Goal: Task Accomplishment & Management: Use online tool/utility

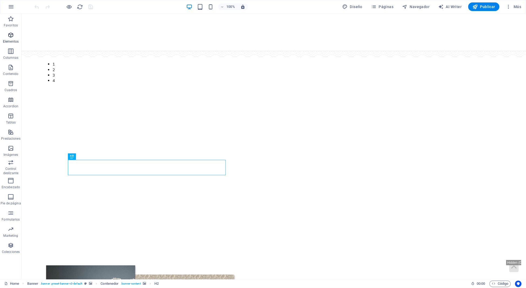
click at [12, 42] on p "Elementos" at bounding box center [11, 41] width 16 height 4
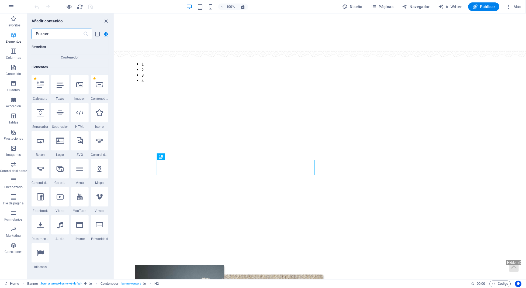
scroll to position [101, 0]
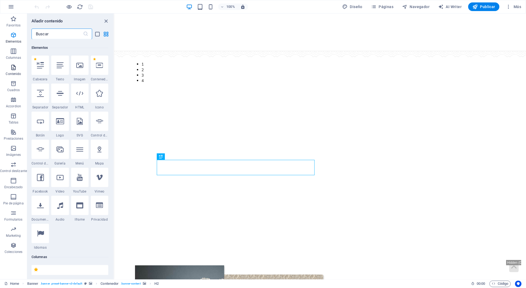
click at [16, 74] on p "Contenido" at bounding box center [13, 74] width 15 height 4
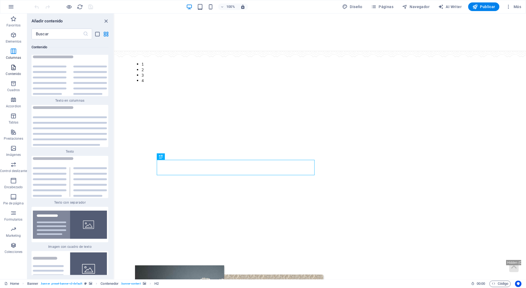
scroll to position [1831, 0]
click at [14, 150] on icon "button" at bounding box center [13, 148] width 6 height 6
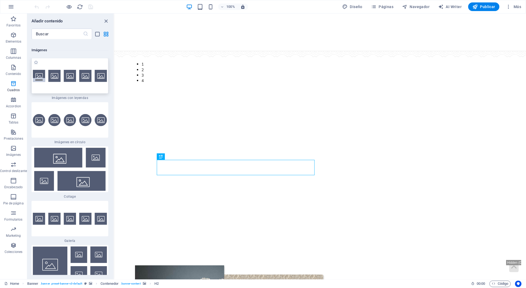
scroll to position [5414, 0]
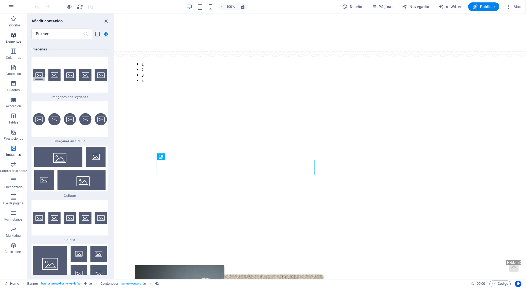
click at [16, 37] on icon "button" at bounding box center [13, 35] width 6 height 6
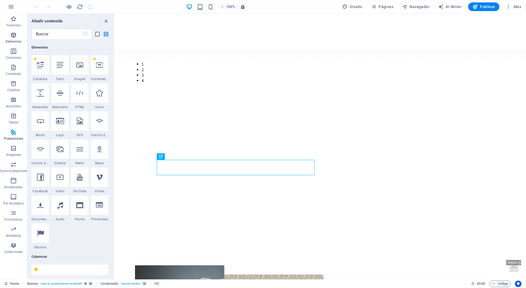
scroll to position [101, 0]
click at [19, 247] on span "Colecciones" at bounding box center [13, 248] width 27 height 13
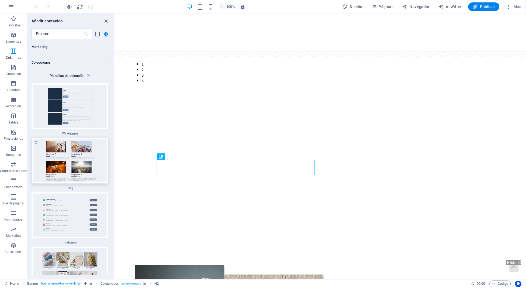
scroll to position [10020, 0]
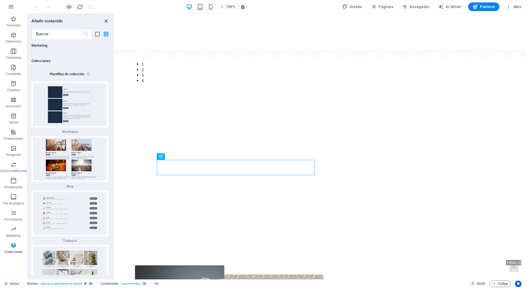
click at [107, 19] on icon "close panel" at bounding box center [106, 21] width 6 height 6
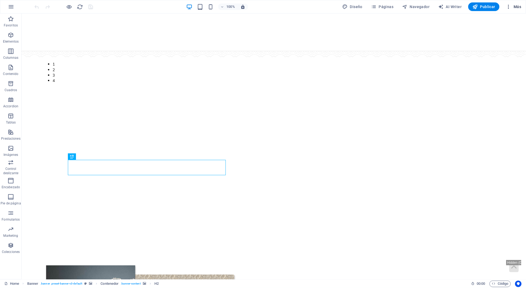
click at [509, 5] on icon "button" at bounding box center [508, 6] width 5 height 5
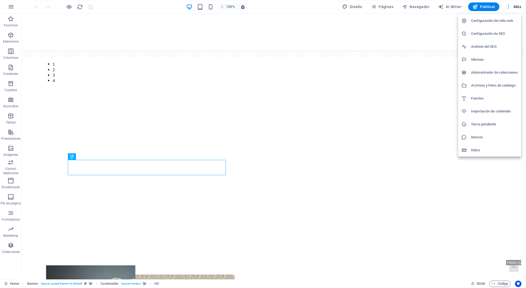
click at [476, 88] on h6 "Archivos y fotos de catálogo" at bounding box center [495, 85] width 47 height 6
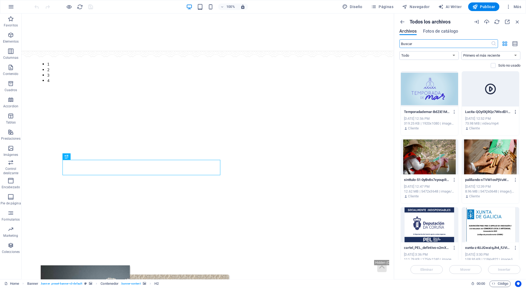
click at [514, 111] on icon "button" at bounding box center [515, 111] width 5 height 5
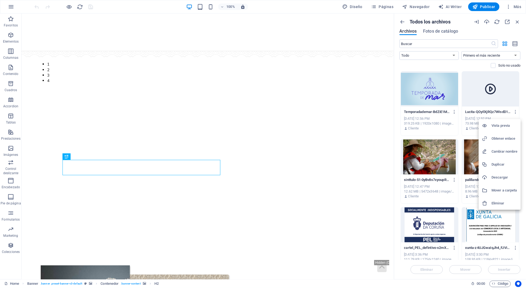
click at [500, 199] on li "Eliminar" at bounding box center [500, 203] width 42 height 13
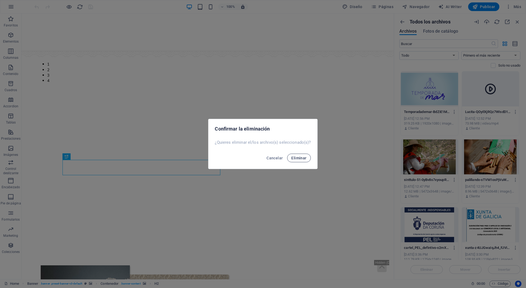
click at [302, 155] on button "Eliminar" at bounding box center [299, 158] width 24 height 9
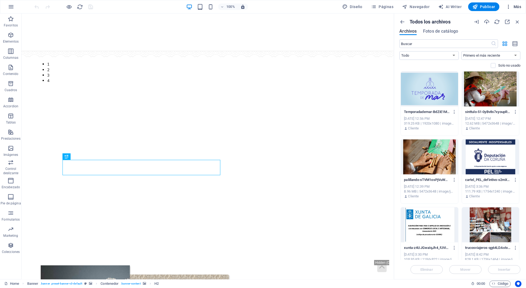
click at [515, 4] on span "Más" at bounding box center [513, 6] width 15 height 5
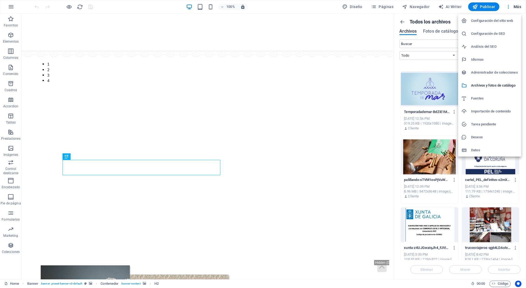
click at [487, 75] on h6 "Administrador de colecciones" at bounding box center [495, 72] width 47 height 6
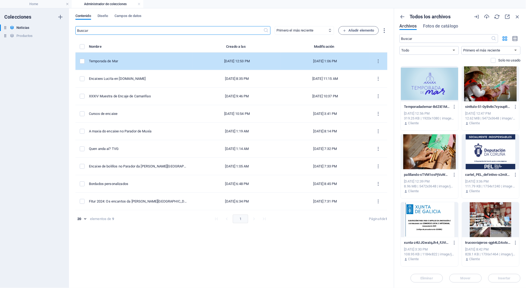
click at [104, 62] on div "Temporada de Mar" at bounding box center [139, 61] width 100 height 5
select select "Novedades"
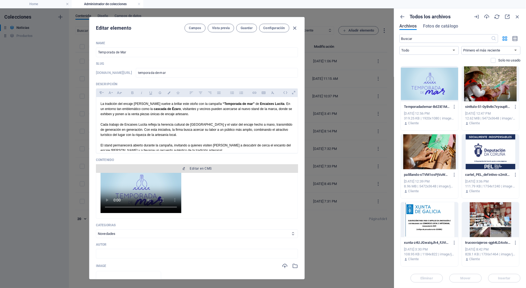
scroll to position [9, 0]
click at [186, 167] on span "Editar en CMS" at bounding box center [197, 168] width 198 height 4
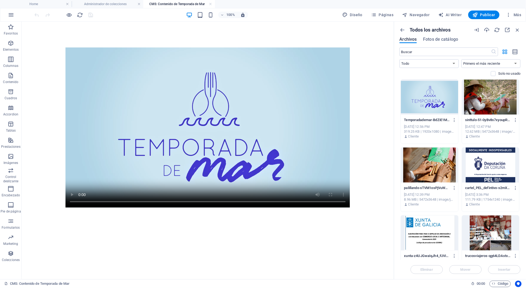
scroll to position [0, 0]
click at [186, 166] on figure at bounding box center [207, 127] width 285 height 160
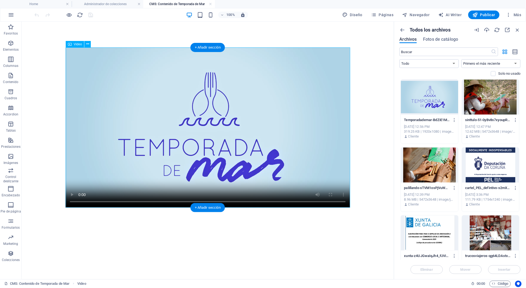
click at [168, 147] on figure at bounding box center [207, 127] width 285 height 160
select select "%"
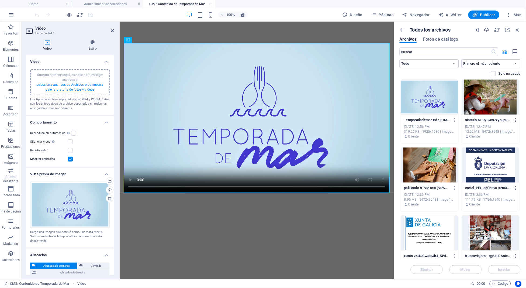
click at [70, 89] on link "selecciona archivos de Archivos o de nuestra galería gratuita de fotos y vídeos" at bounding box center [69, 87] width 67 height 9
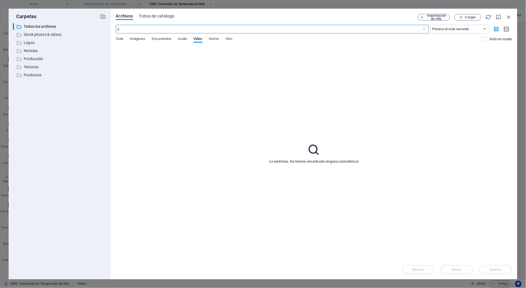
type input "2"
click at [306, 32] on input "2" at bounding box center [269, 29] width 306 height 9
click at [460, 18] on span "Cargar" at bounding box center [468, 18] width 22 height 4
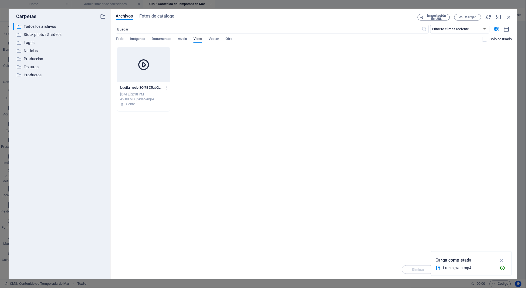
click at [123, 60] on div at bounding box center [143, 64] width 53 height 35
click at [142, 65] on icon at bounding box center [143, 64] width 13 height 13
click at [167, 88] on icon "button" at bounding box center [166, 87] width 5 height 5
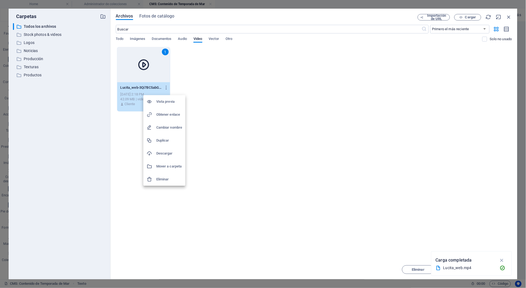
click at [167, 96] on li "Vista previa" at bounding box center [164, 101] width 42 height 13
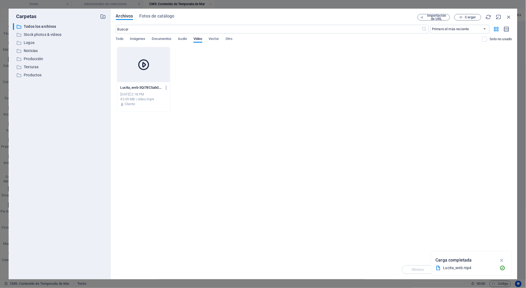
click at [124, 74] on div at bounding box center [143, 64] width 53 height 35
click at [502, 262] on icon "button" at bounding box center [502, 260] width 6 height 6
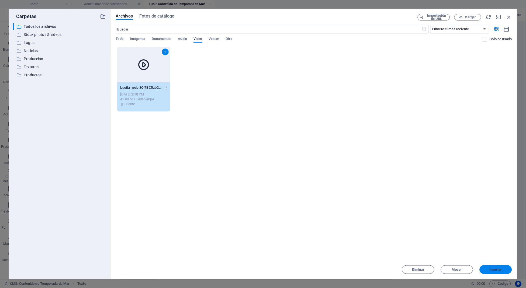
click at [499, 268] on span "Insertar" at bounding box center [496, 269] width 13 height 3
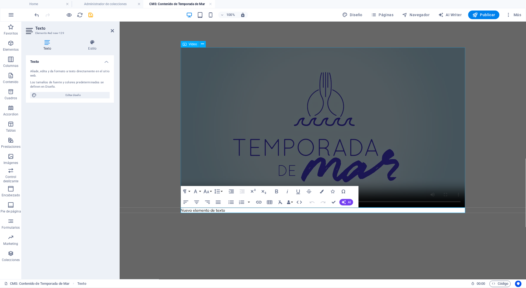
click at [295, 124] on figure at bounding box center [322, 127] width 285 height 160
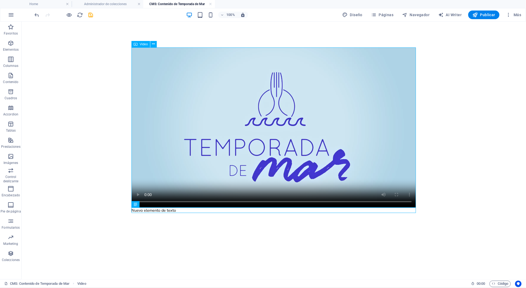
click at [270, 128] on figure at bounding box center [273, 127] width 285 height 160
click at [95, 15] on div "100% Diseño Páginas Navegador AI Writer Publicar Más" at bounding box center [279, 15] width 490 height 9
click at [88, 15] on icon "save" at bounding box center [91, 15] width 6 height 6
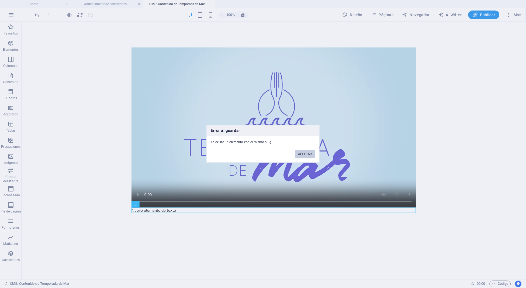
click at [299, 154] on button "ACEPTAR" at bounding box center [305, 154] width 20 height 8
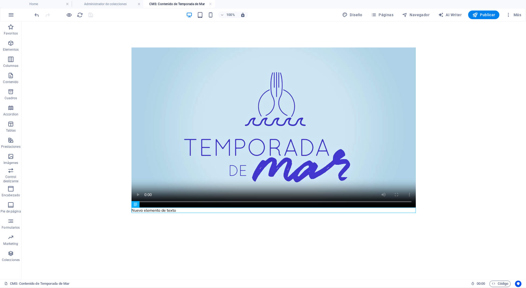
click at [299, 153] on figure at bounding box center [273, 127] width 285 height 160
click at [198, 39] on div "Nuevo elemento de texto" at bounding box center [273, 129] width 293 height 217
click at [361, 60] on figure at bounding box center [273, 127] width 285 height 160
click at [521, 15] on span "Más" at bounding box center [513, 14] width 15 height 5
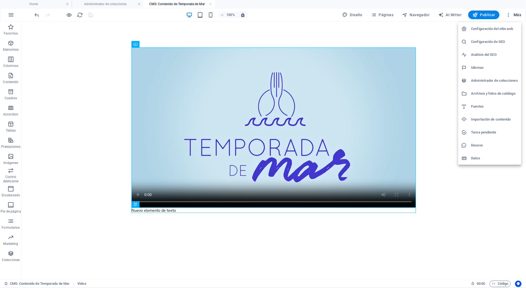
click at [312, 40] on div at bounding box center [263, 144] width 526 height 288
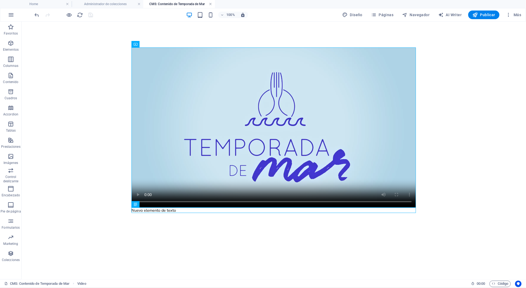
click at [210, 3] on link at bounding box center [210, 4] width 3 height 5
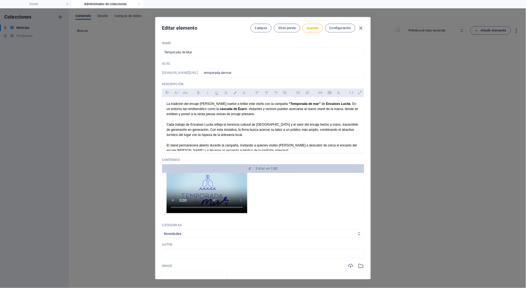
click at [210, 187] on video at bounding box center [207, 191] width 81 height 46
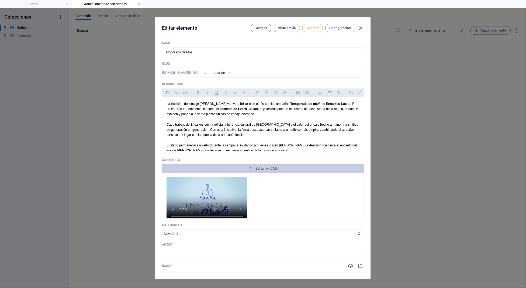
click at [200, 195] on video at bounding box center [207, 200] width 81 height 46
click at [234, 167] on span "Editar en CMS" at bounding box center [263, 168] width 198 height 4
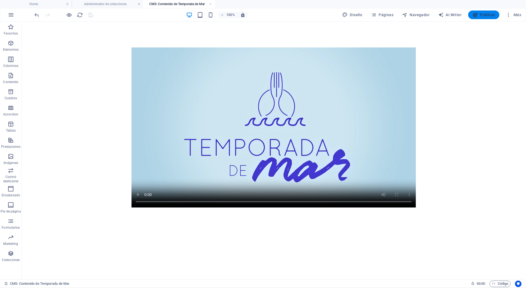
click at [481, 15] on span "Publicar" at bounding box center [484, 14] width 23 height 5
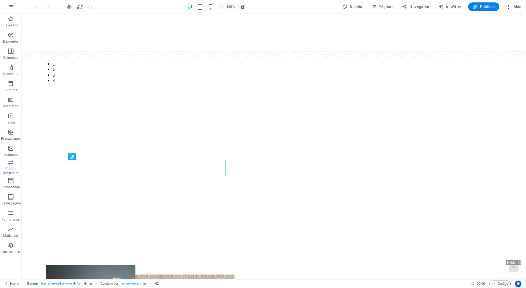
click at [513, 10] on button "Más" at bounding box center [514, 6] width 20 height 9
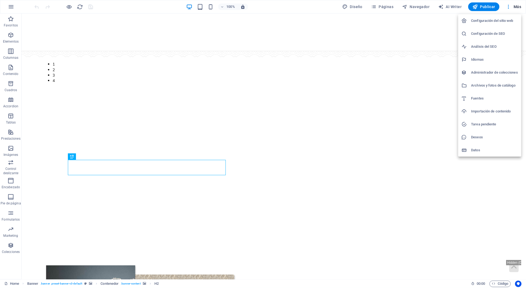
click at [494, 82] on h6 "Archivos y fotos de catálogo" at bounding box center [495, 85] width 47 height 6
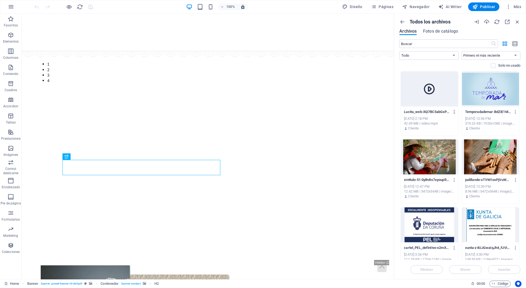
click at [454, 113] on icon "button" at bounding box center [454, 111] width 5 height 5
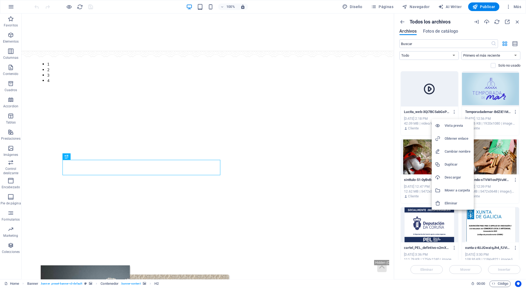
click at [459, 143] on li "Obtener enlace" at bounding box center [453, 138] width 42 height 13
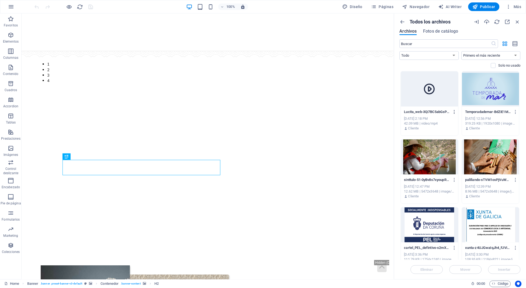
click at [455, 110] on icon "button" at bounding box center [454, 111] width 5 height 5
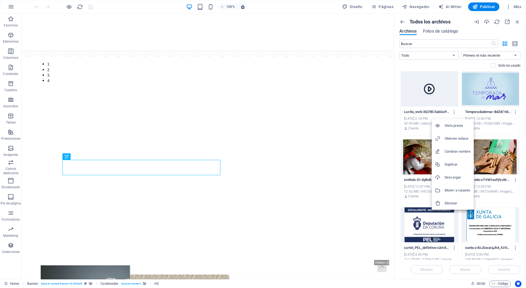
click at [465, 129] on li "Vista previa" at bounding box center [453, 125] width 42 height 13
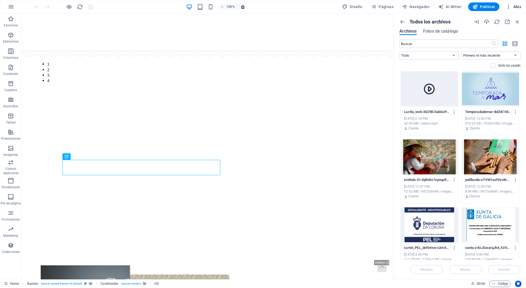
click at [520, 3] on button "Más" at bounding box center [514, 6] width 20 height 9
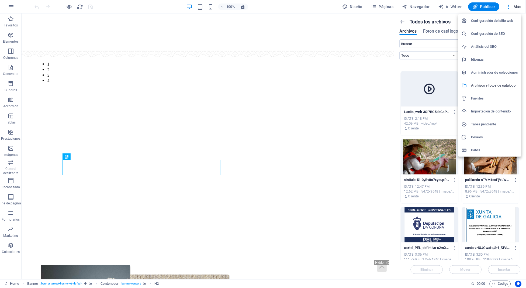
click at [490, 72] on h6 "Administrador de colecciones" at bounding box center [495, 72] width 47 height 6
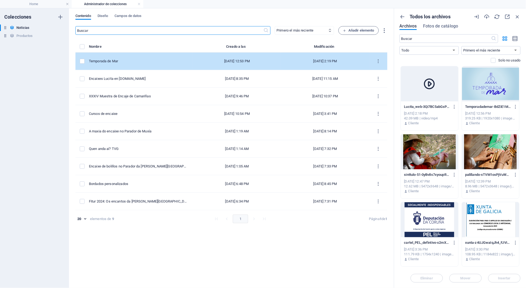
click at [108, 60] on div "Temporada de Mar" at bounding box center [139, 61] width 100 height 5
select select "Novedades"
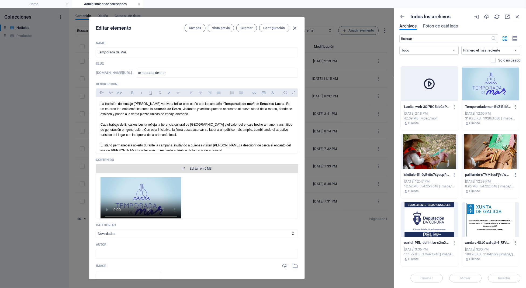
click at [171, 164] on button "Editar en CMS" at bounding box center [197, 168] width 202 height 9
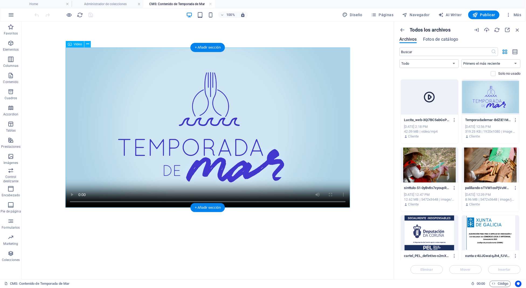
click at [161, 112] on figure at bounding box center [207, 127] width 285 height 160
click at [85, 47] on button at bounding box center [87, 44] width 6 height 6
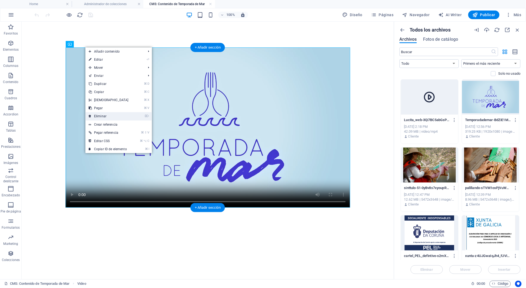
click at [113, 115] on link "⌦ Eliminar" at bounding box center [108, 116] width 46 height 8
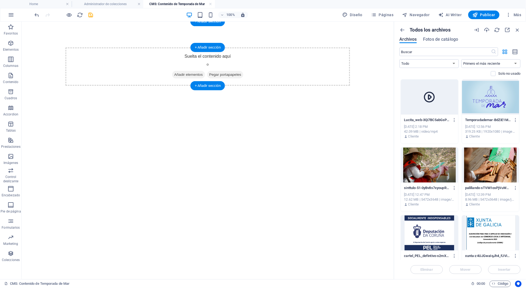
click at [183, 72] on span "Añadir elementos" at bounding box center [188, 75] width 33 height 8
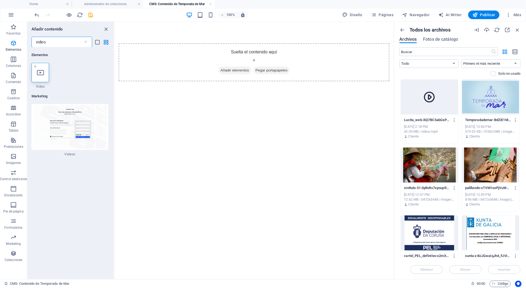
type input "video"
click at [40, 71] on icon at bounding box center [40, 72] width 7 height 7
select select "%"
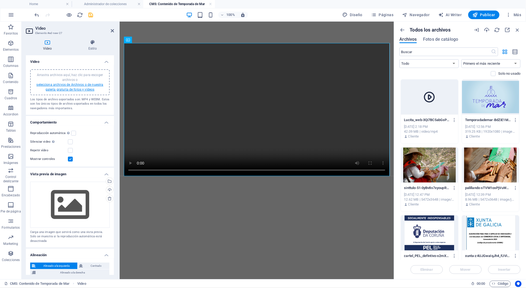
click at [88, 89] on link "selecciona archivos de Archivos o de nuestra galería gratuita de fotos y vídeos" at bounding box center [69, 87] width 67 height 9
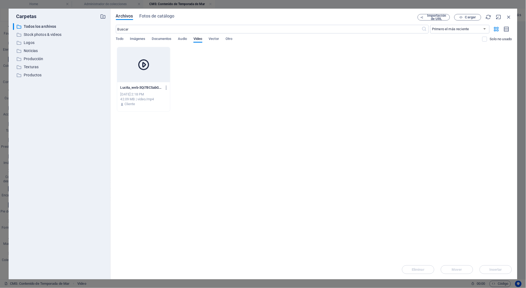
click at [134, 67] on div at bounding box center [143, 64] width 53 height 35
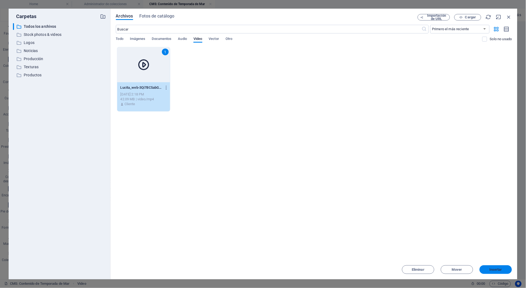
click at [488, 272] on button "Insertar" at bounding box center [496, 269] width 32 height 9
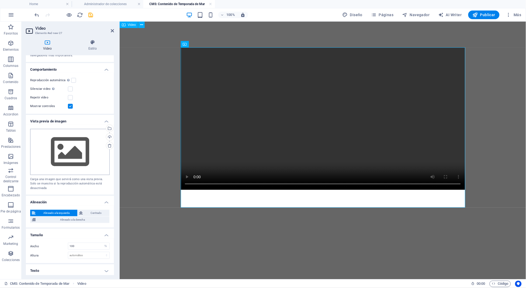
scroll to position [53, 0]
click at [85, 150] on div "Arrastra archivos aquí, haz clic para escoger archivos o selecciona archivos de…" at bounding box center [70, 152] width 80 height 46
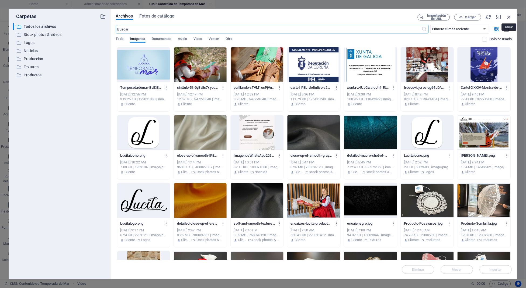
click at [510, 18] on icon "button" at bounding box center [509, 17] width 6 height 6
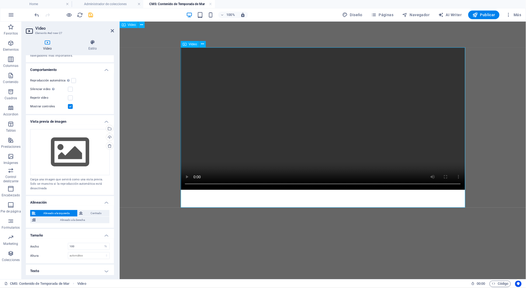
click at [322, 128] on figure at bounding box center [322, 118] width 285 height 142
click at [73, 160] on div "Arrastra archivos aquí, haz clic para escoger archivos o selecciona archivos de…" at bounding box center [70, 152] width 80 height 46
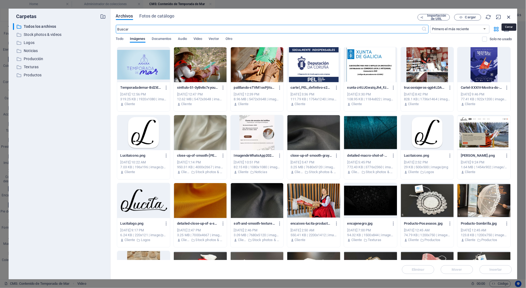
click at [508, 16] on icon "button" at bounding box center [509, 17] width 6 height 6
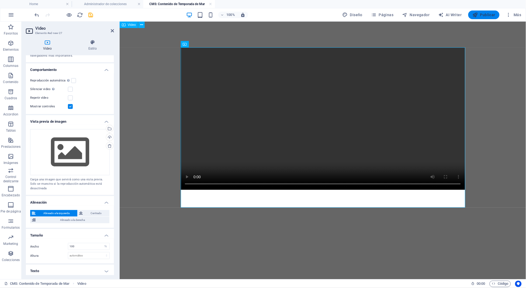
click at [482, 16] on span "Publicar" at bounding box center [484, 14] width 23 height 5
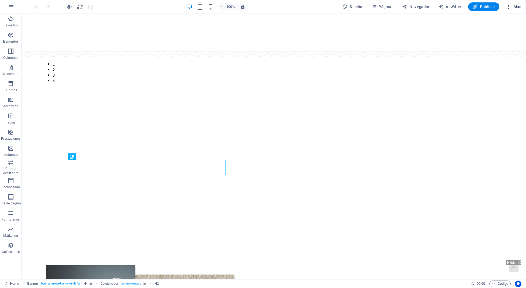
click at [515, 7] on span "Más" at bounding box center [513, 6] width 15 height 5
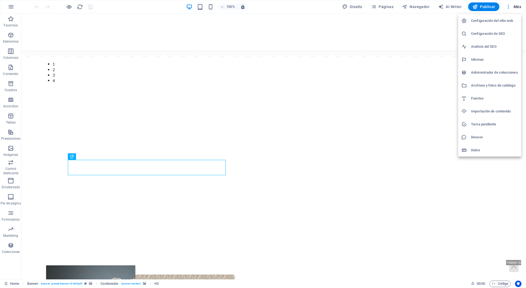
click at [482, 71] on h6 "Administrador de colecciones" at bounding box center [495, 72] width 47 height 6
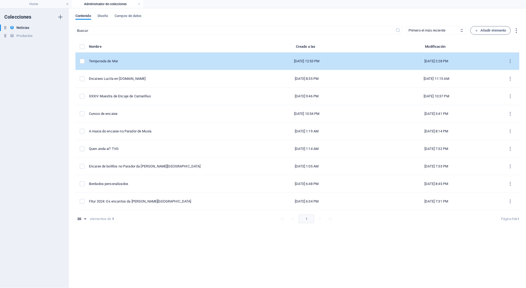
click at [112, 61] on div "Temporada de Mar" at bounding box center [163, 61] width 149 height 5
select select "Novedades"
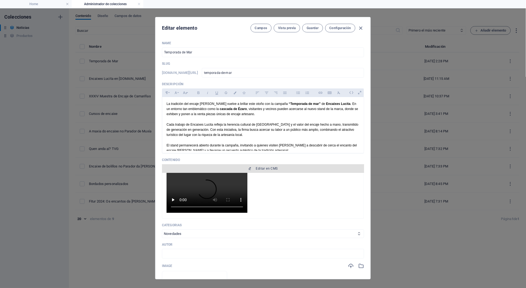
scroll to position [5, 0]
click at [257, 164] on button "Editar en CMS" at bounding box center [263, 168] width 202 height 9
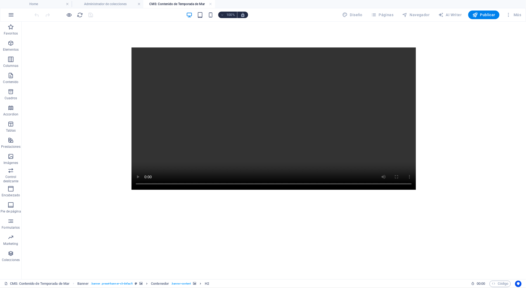
scroll to position [0, 0]
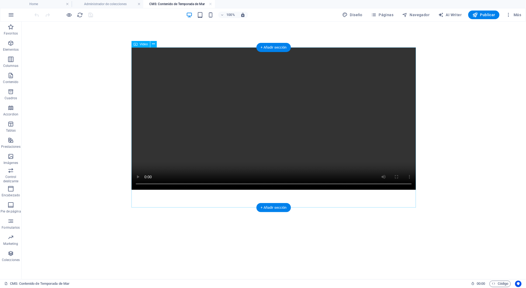
click at [231, 75] on figure at bounding box center [273, 118] width 285 height 142
click at [145, 46] on div "Video" at bounding box center [141, 44] width 18 height 6
select select "%"
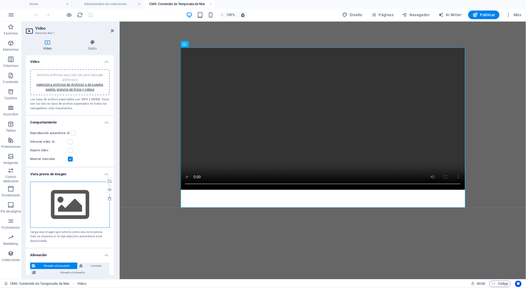
click at [66, 200] on div "Arrastra archivos aquí, haz clic para escoger archivos o selecciona archivos de…" at bounding box center [70, 205] width 80 height 46
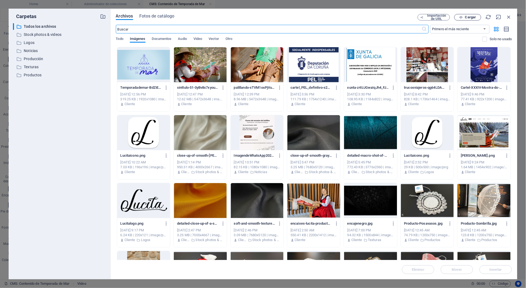
click at [470, 17] on span "Cargar" at bounding box center [470, 17] width 11 height 3
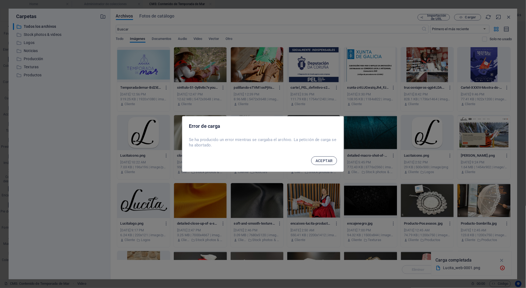
click at [322, 160] on span "ACEPTAR" at bounding box center [324, 161] width 17 height 4
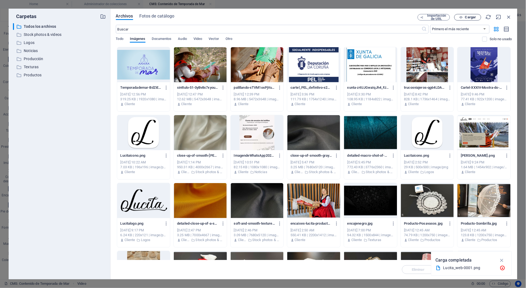
click at [474, 16] on span "Cargar" at bounding box center [470, 17] width 11 height 3
click at [501, 269] on icon "button" at bounding box center [503, 267] width 6 height 5
click at [222, 91] on button "button" at bounding box center [222, 87] width 7 height 9
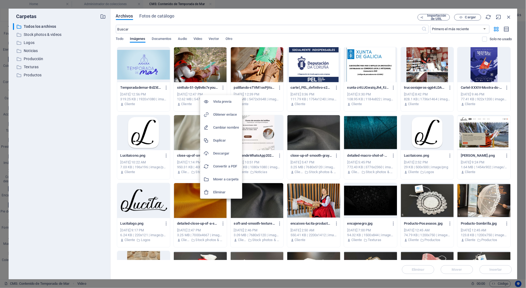
click at [276, 22] on div at bounding box center [263, 144] width 526 height 288
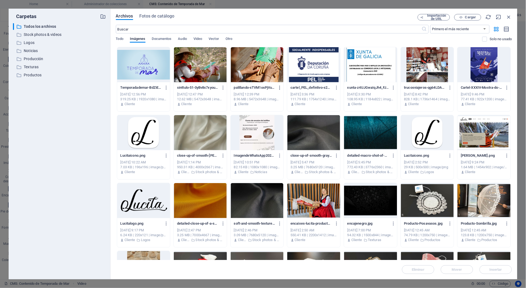
click at [279, 87] on icon "button" at bounding box center [280, 87] width 5 height 5
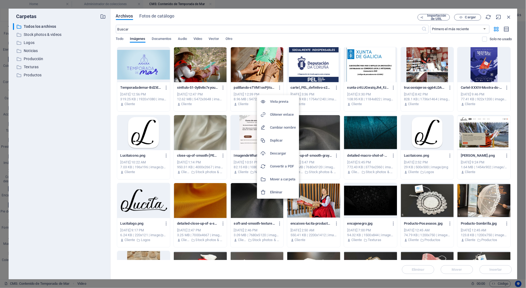
click at [278, 190] on h6 "Eliminar" at bounding box center [283, 192] width 26 height 6
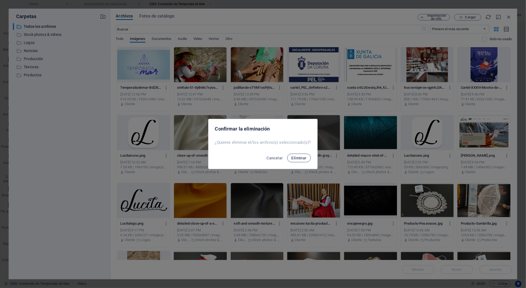
click at [296, 159] on span "Eliminar" at bounding box center [299, 158] width 15 height 4
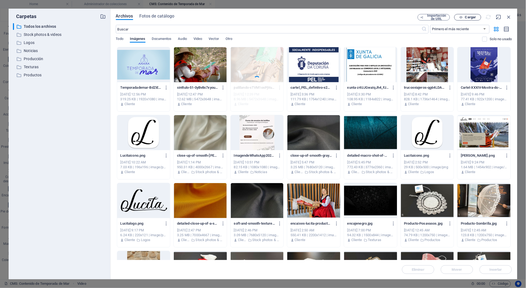
click at [470, 18] on span "Cargar" at bounding box center [470, 17] width 11 height 3
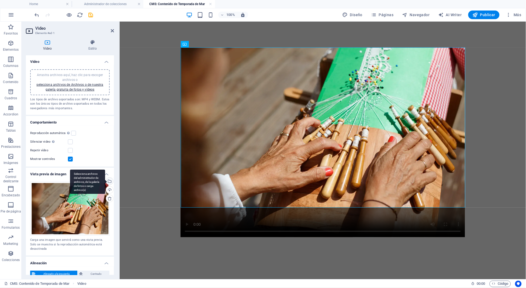
click at [109, 179] on div "Selecciona archivos del administrador de archivos, de la galería de fotos o car…" at bounding box center [109, 182] width 8 height 8
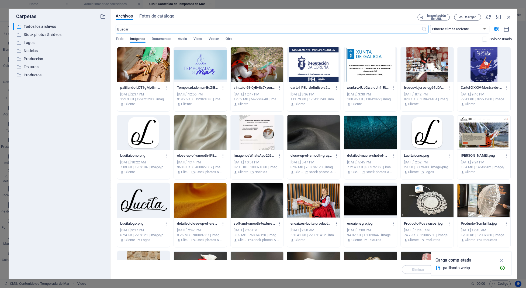
click at [468, 16] on span "Cargar" at bounding box center [470, 17] width 11 height 3
click at [280, 87] on icon "button" at bounding box center [280, 87] width 5 height 5
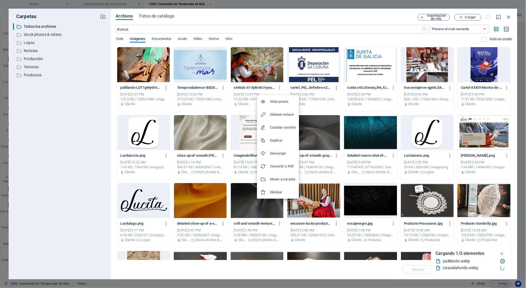
click at [278, 194] on h6 "Eliminar" at bounding box center [283, 192] width 26 height 6
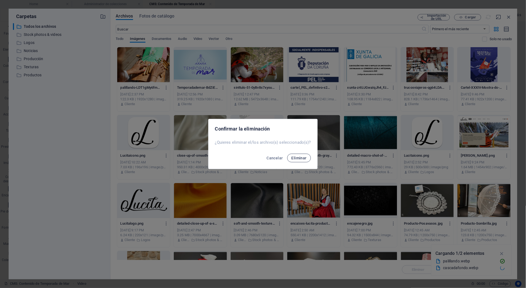
click at [301, 156] on span "Eliminar" at bounding box center [299, 158] width 15 height 4
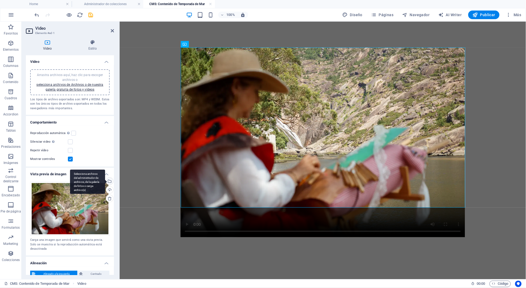
click at [105, 180] on div "Selecciona archivos del administrador de archivos, de la galería de fotos o car…" at bounding box center [87, 182] width 35 height 24
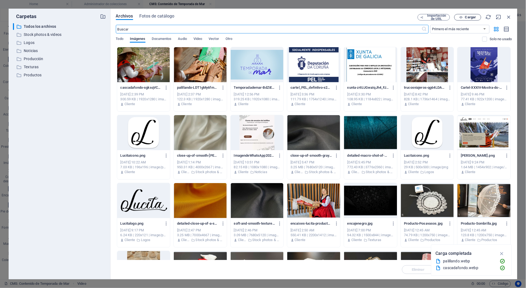
click at [461, 17] on icon "button" at bounding box center [462, 18] width 4 height 4
click at [277, 66] on div at bounding box center [257, 64] width 53 height 35
click at [277, 66] on div "1" at bounding box center [257, 64] width 53 height 35
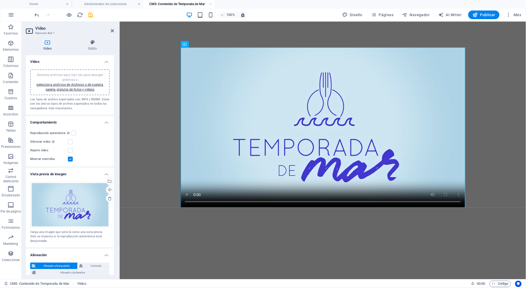
click at [434, 38] on div at bounding box center [322, 127] width 293 height 212
click at [93, 15] on icon "save" at bounding box center [91, 15] width 6 height 6
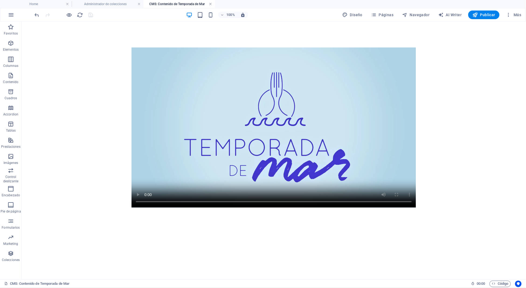
click at [210, 3] on link at bounding box center [210, 4] width 3 height 5
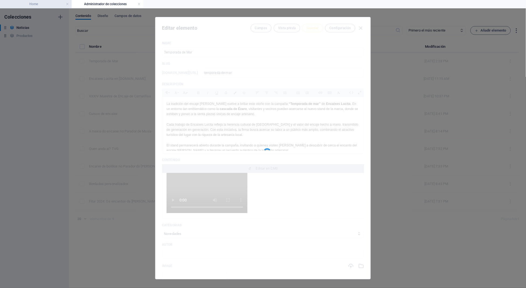
click at [52, 2] on h4 "Home" at bounding box center [36, 4] width 72 height 6
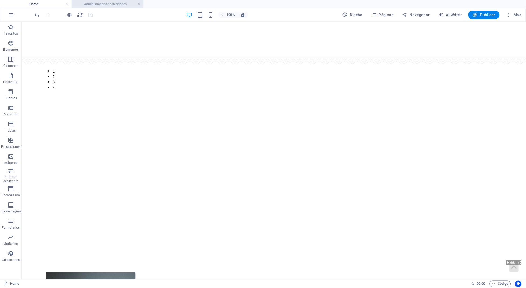
click at [102, 2] on h4 "Administrador de colecciones" at bounding box center [108, 4] width 72 height 6
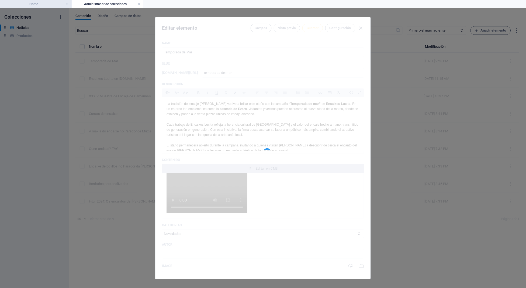
click at [40, 6] on h4 "Home" at bounding box center [36, 4] width 72 height 6
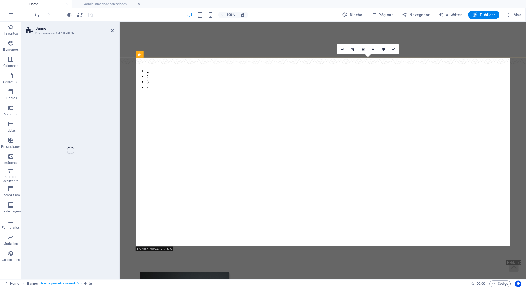
select select "px"
select select "ms"
select select "s"
select select "progressive"
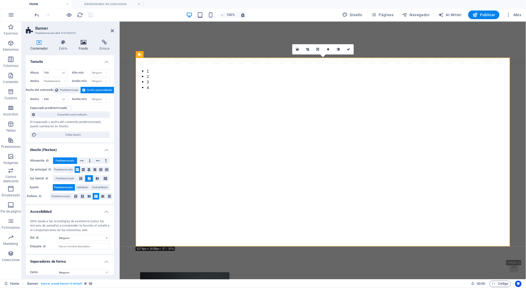
click at [83, 51] on h4 "Fondo" at bounding box center [84, 45] width 21 height 11
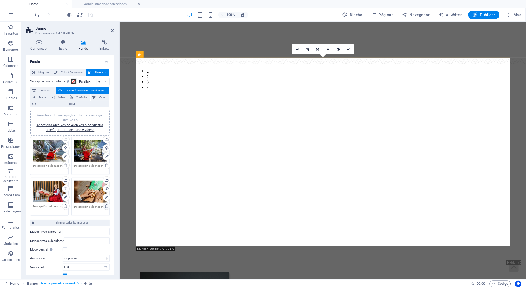
click at [105, 206] on icon at bounding box center [107, 206] width 4 height 4
click at [75, 127] on link "selecciona archivos de Archivos o de nuestra galería gratuita de fotos y vídeos" at bounding box center [69, 127] width 67 height 9
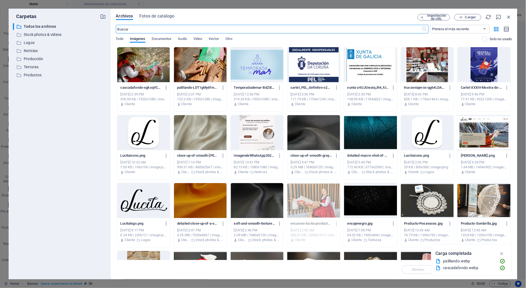
click at [157, 60] on div at bounding box center [143, 64] width 53 height 35
click at [188, 66] on div at bounding box center [200, 64] width 53 height 35
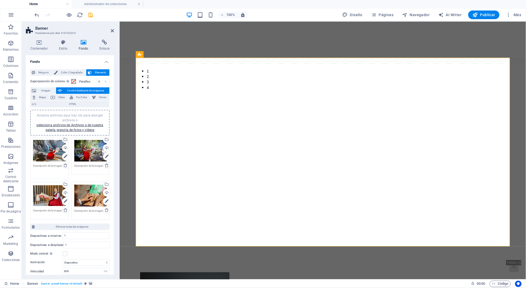
click at [45, 164] on textarea at bounding box center [49, 170] width 33 height 12
click at [91, 198] on div "Arrastra archivos aquí, haz clic para escoger archivos o selecciona archivos de…" at bounding box center [90, 196] width 33 height 22
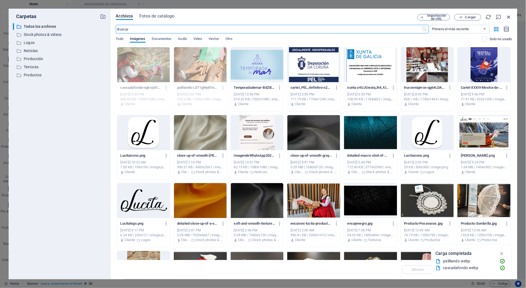
click at [508, 17] on icon "button" at bounding box center [509, 17] width 6 height 6
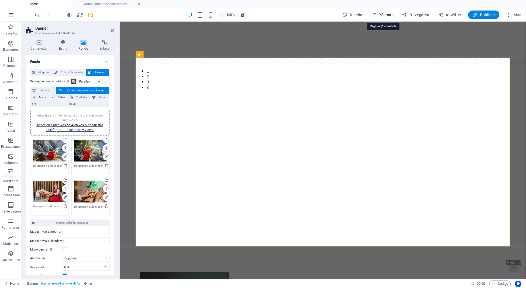
click at [380, 17] on span "Páginas" at bounding box center [383, 14] width 22 height 5
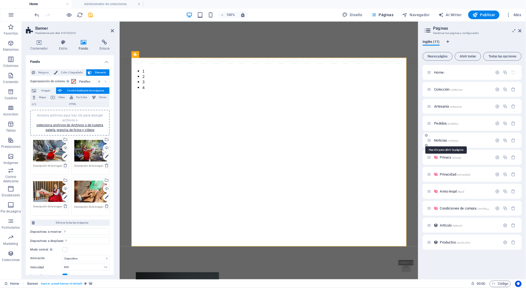
click at [440, 140] on span "Noticias /noticias" at bounding box center [447, 140] width 24 height 4
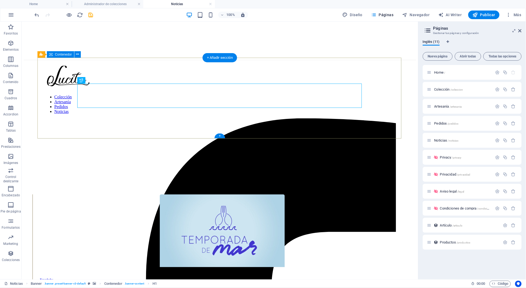
click at [60, 183] on div "Noticias Inicio / Noticias" at bounding box center [219, 223] width 393 height 81
select select "px"
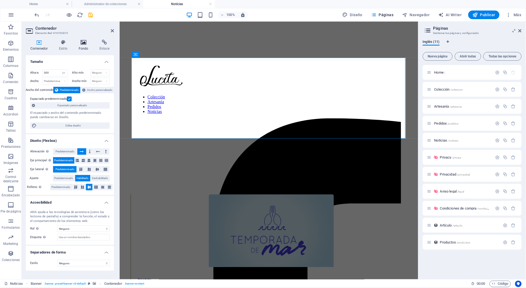
click at [81, 50] on h4 "Fondo" at bounding box center [84, 45] width 21 height 11
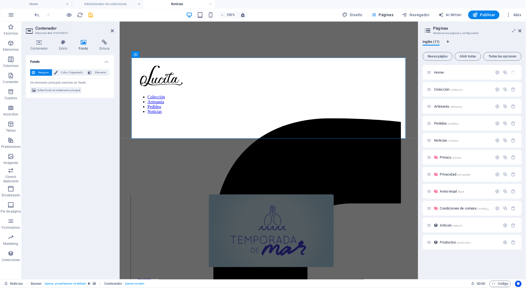
drag, startPoint x: 98, startPoint y: 71, endPoint x: 40, endPoint y: 73, distance: 58.3
click at [40, 73] on div "Ninguno Color / Degradado Elemento" at bounding box center [70, 72] width 80 height 7
click at [169, 55] on icon at bounding box center [169, 55] width 4 height 6
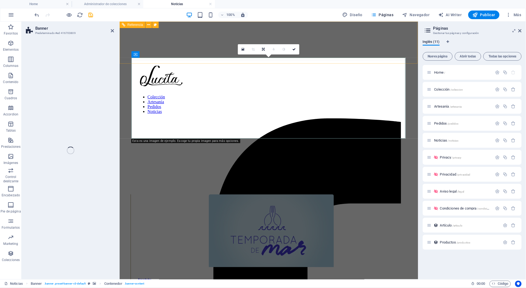
select select "%"
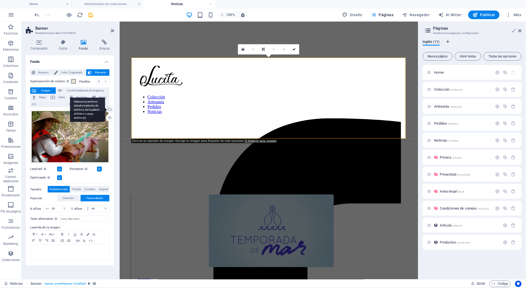
click at [110, 109] on div "Selecciona archivos del administrador de archivos, de la galería de fotos o car…" at bounding box center [109, 110] width 8 height 8
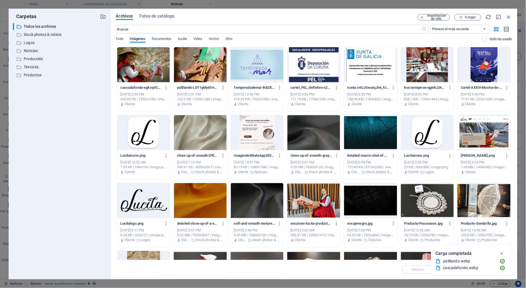
click at [155, 70] on div at bounding box center [143, 64] width 53 height 35
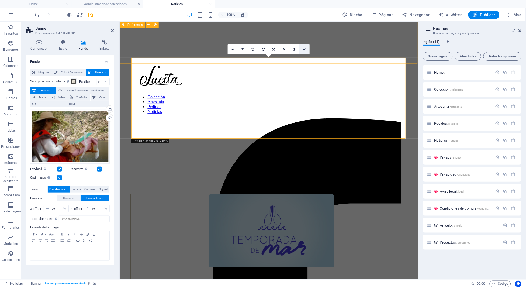
click at [305, 48] on icon at bounding box center [304, 49] width 3 height 3
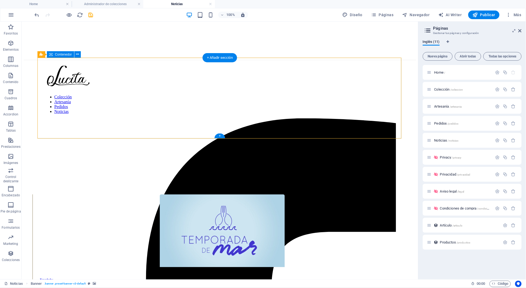
click at [58, 183] on div "Noticias Inicio / Noticias" at bounding box center [219, 223] width 393 height 81
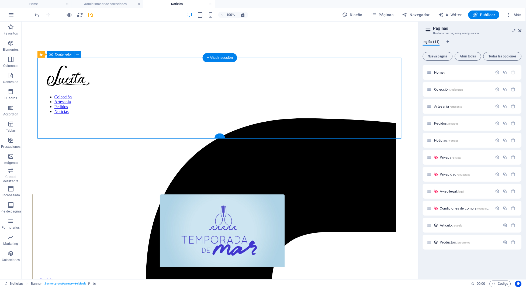
click at [58, 183] on div "Noticias Inicio / Noticias" at bounding box center [219, 223] width 393 height 81
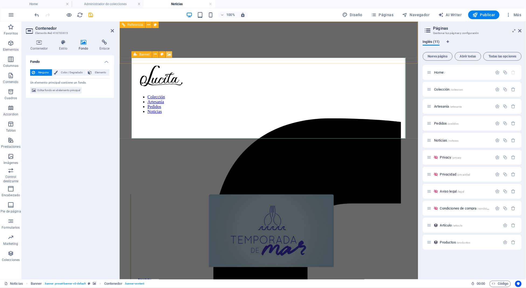
click at [167, 54] on icon at bounding box center [169, 55] width 4 height 6
select select "%"
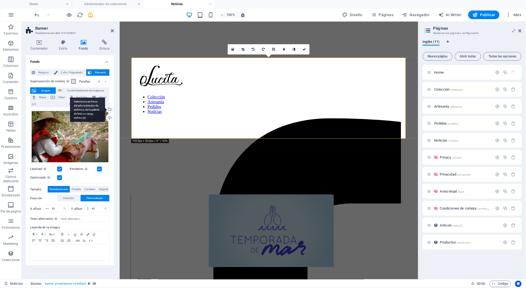
click at [105, 109] on div "Selecciona archivos del administrador de archivos, de la galería de fotos o car…" at bounding box center [87, 110] width 35 height 24
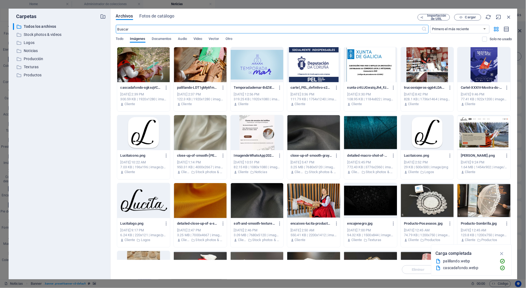
click at [153, 60] on div at bounding box center [143, 64] width 53 height 35
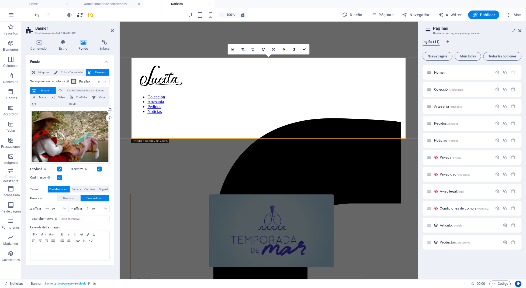
click at [80, 16] on icon "reload" at bounding box center [80, 15] width 6 height 6
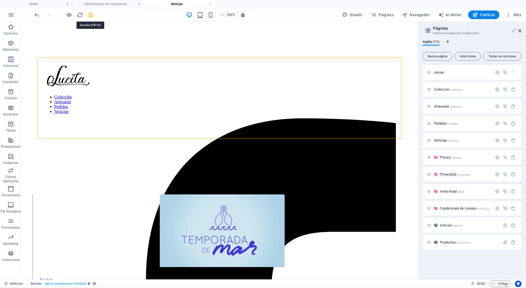
click at [92, 15] on icon "save" at bounding box center [91, 15] width 6 height 6
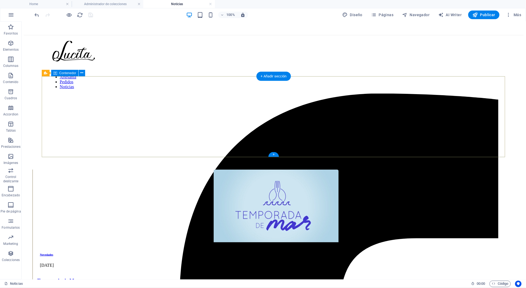
scroll to position [28, 0]
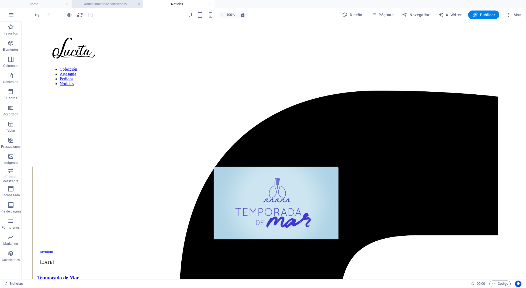
click at [95, 1] on h4 "Administrador de colecciones" at bounding box center [108, 4] width 72 height 6
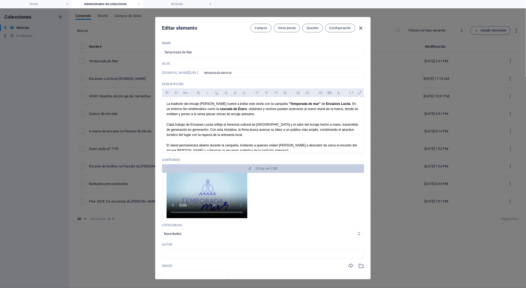
click at [359, 27] on icon "button" at bounding box center [361, 28] width 6 height 6
type input "temporada-de-mar"
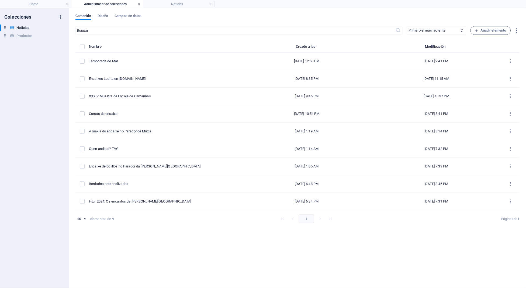
click at [138, 3] on link at bounding box center [139, 4] width 3 height 5
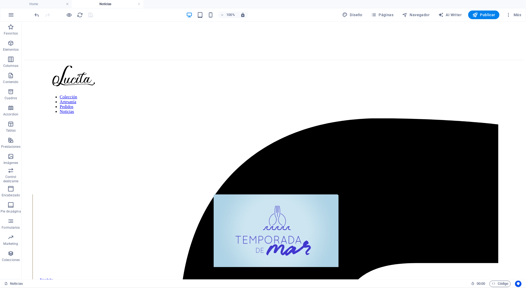
scroll to position [5, 0]
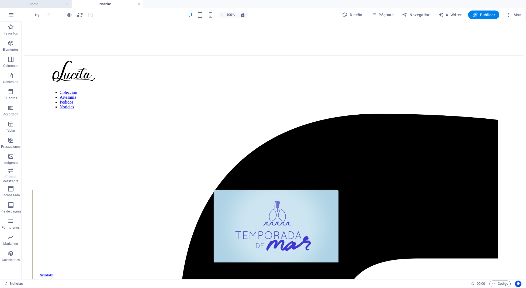
click at [44, 4] on h4 "Home" at bounding box center [36, 4] width 72 height 6
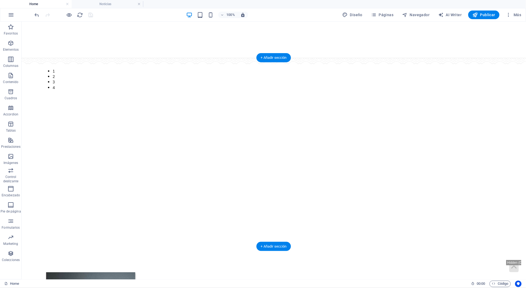
select select "ms"
select select "s"
select select "progressive"
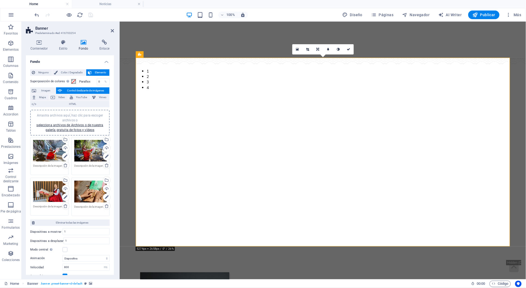
click at [87, 197] on div "Arrastra archivos aquí, haz clic para escoger archivos o selecciona archivos de…" at bounding box center [90, 192] width 33 height 22
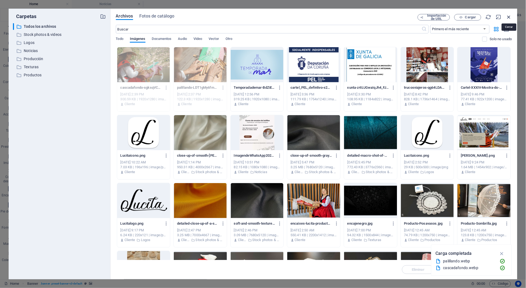
click at [510, 15] on icon "button" at bounding box center [509, 17] width 6 height 6
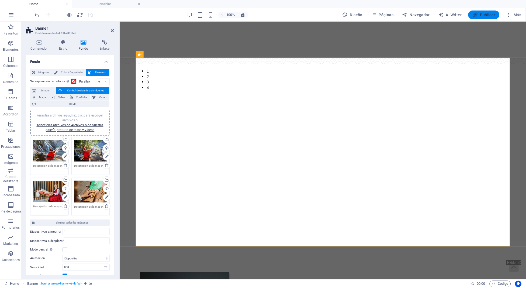
click at [473, 15] on button "Publicar" at bounding box center [485, 15] width 32 height 9
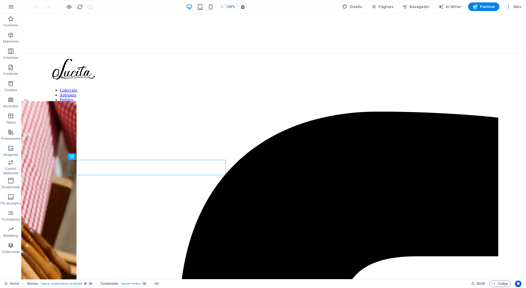
select select "px"
select select "ms"
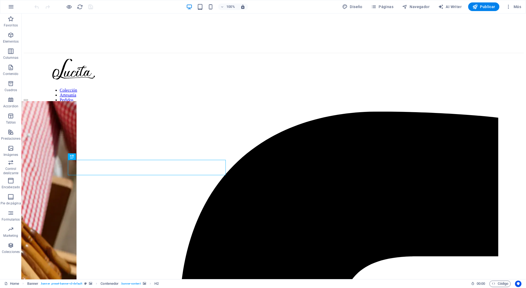
select select "s"
select select "progressive"
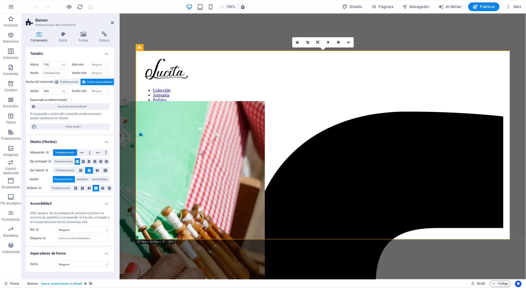
click at [84, 43] on div "Contenedor Estilo Fondo Enlace Tamaño Altura 700 Predeterminado px rem % vh vw …" at bounding box center [70, 153] width 88 height 243
click at [84, 39] on h4 "Fondo" at bounding box center [84, 37] width 21 height 11
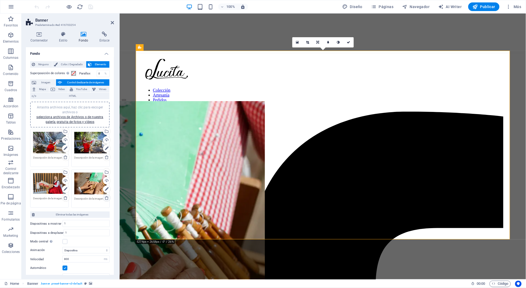
click at [106, 198] on icon at bounding box center [107, 198] width 4 height 4
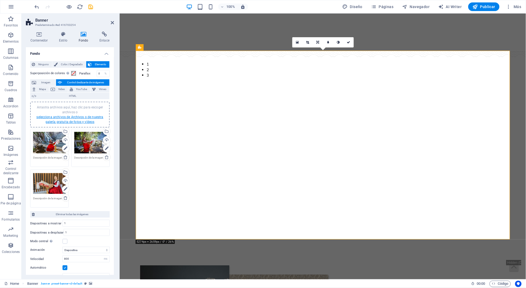
click at [77, 118] on link "selecciona archivos de Archivos o de nuestra galería gratuita de fotos y vídeos" at bounding box center [69, 119] width 67 height 9
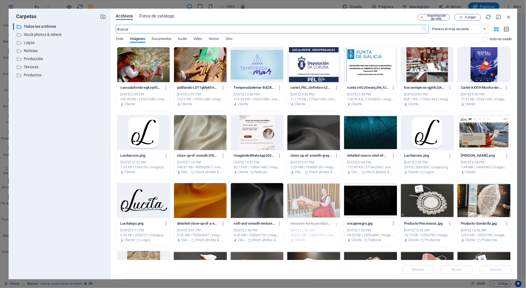
click at [191, 63] on div at bounding box center [200, 64] width 53 height 35
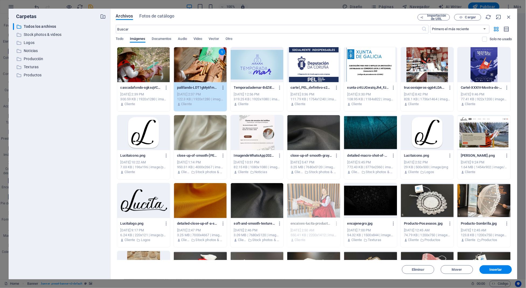
click at [221, 85] on icon "button" at bounding box center [223, 87] width 5 height 5
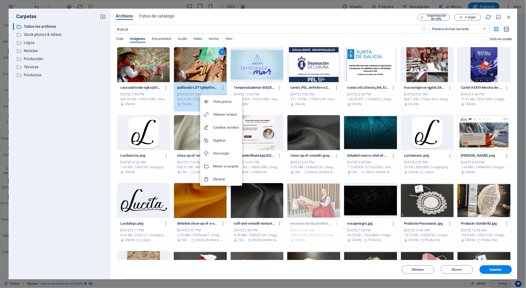
click at [205, 72] on div at bounding box center [263, 144] width 526 height 288
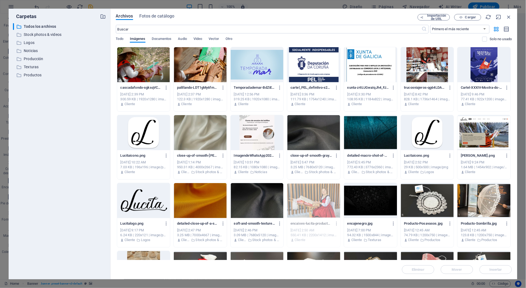
click at [205, 72] on div "Vista previa Obtener enlace Cambiar nombre Duplicar Descargar Mover a carpeta E…" at bounding box center [263, 145] width 526 height 285
click at [205, 72] on div at bounding box center [200, 64] width 53 height 35
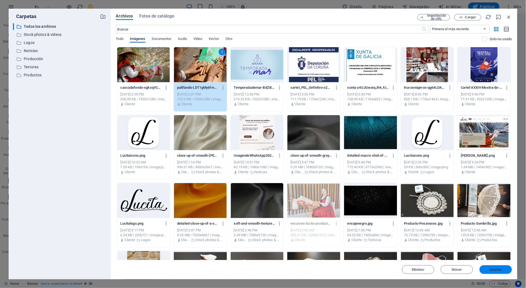
click at [499, 270] on span "Insertar" at bounding box center [496, 269] width 13 height 3
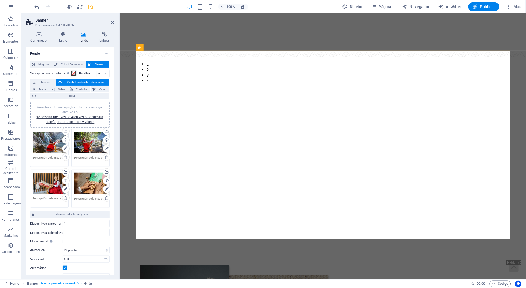
click at [90, 8] on icon "save" at bounding box center [91, 7] width 6 height 6
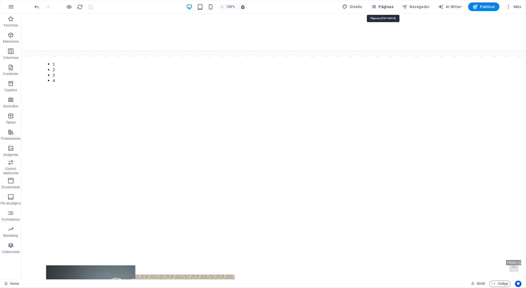
click at [386, 7] on span "Páginas" at bounding box center [383, 6] width 22 height 5
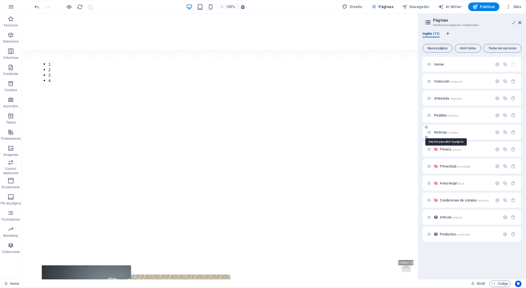
click at [447, 131] on span "Noticias /noticias" at bounding box center [447, 132] width 24 height 4
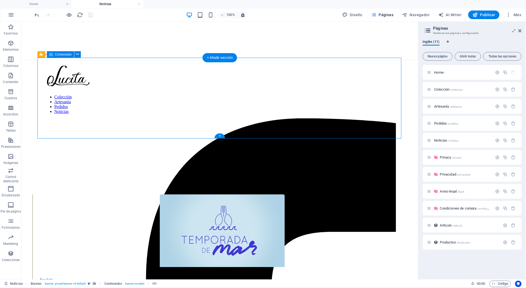
click at [53, 183] on div "Noticias Inicio / Noticias" at bounding box center [219, 223] width 393 height 81
select select "px"
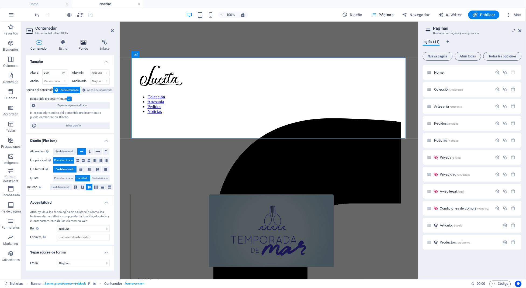
click at [82, 43] on icon at bounding box center [83, 42] width 19 height 5
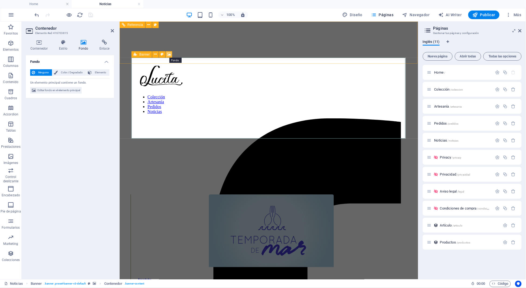
click at [167, 54] on icon at bounding box center [169, 55] width 4 height 6
select select "%"
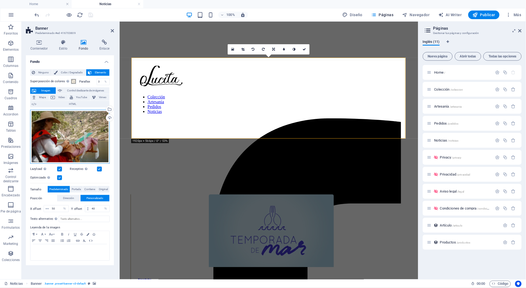
click at [88, 136] on div "Arrastra archivos aquí, haz clic para escoger archivos o selecciona archivos de…" at bounding box center [70, 137] width 80 height 54
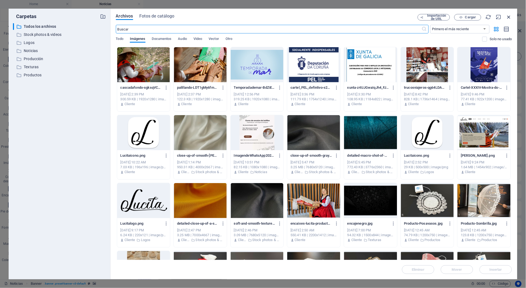
click at [510, 17] on icon "button" at bounding box center [509, 17] width 6 height 6
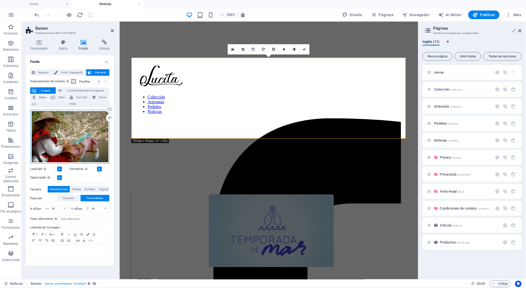
click at [70, 131] on div "Arrastra archivos aquí, haz clic para escoger archivos o selecciona archivos de…" at bounding box center [70, 137] width 80 height 54
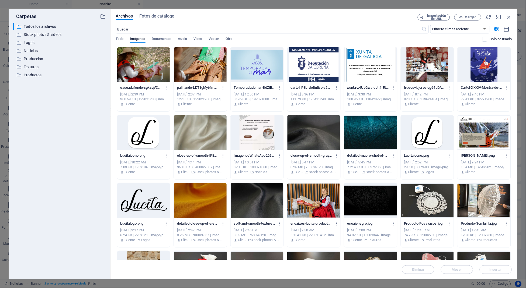
click at [139, 71] on div at bounding box center [143, 64] width 53 height 35
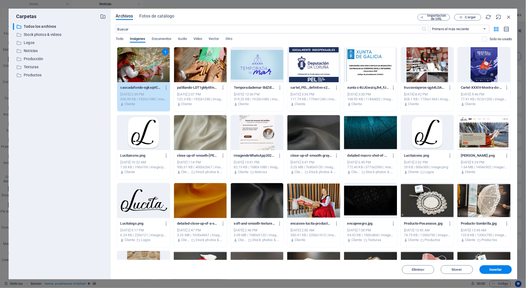
click at [256, 73] on div at bounding box center [257, 64] width 53 height 35
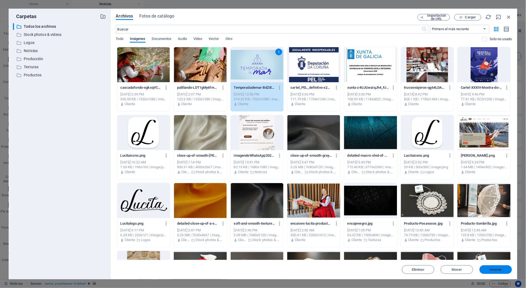
click at [502, 269] on span "Insertar" at bounding box center [496, 269] width 13 height 3
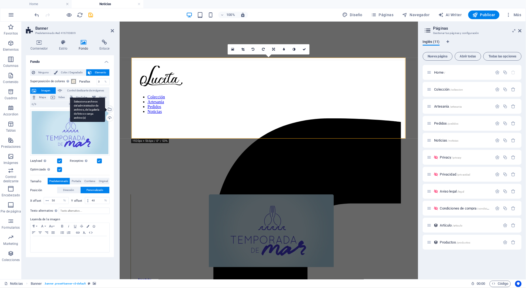
click at [109, 110] on div "Selecciona archivos del administrador de archivos, de la galería de fotos o car…" at bounding box center [109, 110] width 8 height 8
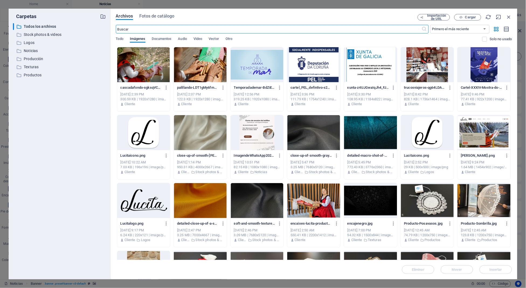
click at [138, 80] on div at bounding box center [143, 64] width 53 height 35
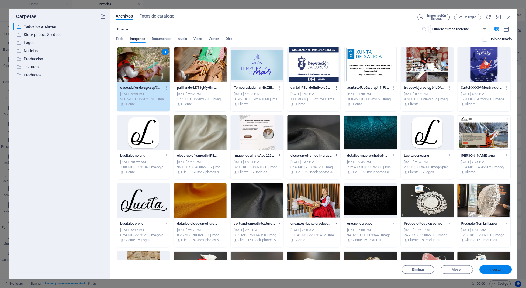
click at [498, 270] on span "Insertar" at bounding box center [496, 269] width 13 height 3
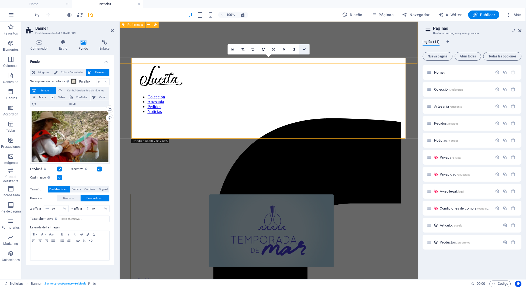
click at [304, 46] on link at bounding box center [305, 49] width 10 height 10
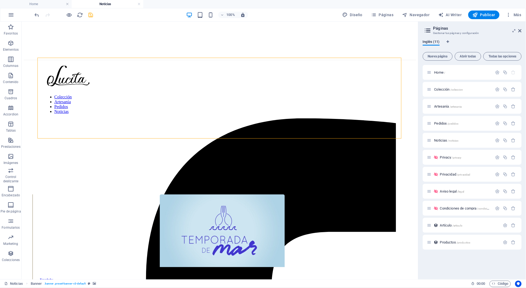
click at [88, 13] on icon "save" at bounding box center [91, 15] width 6 height 6
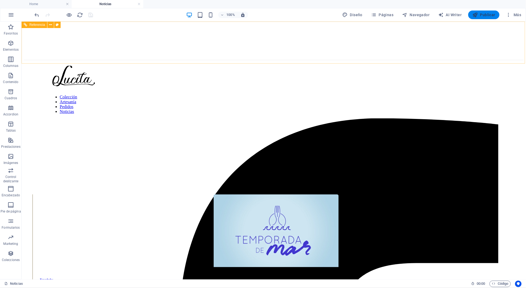
click at [491, 16] on span "Publicar" at bounding box center [484, 14] width 23 height 5
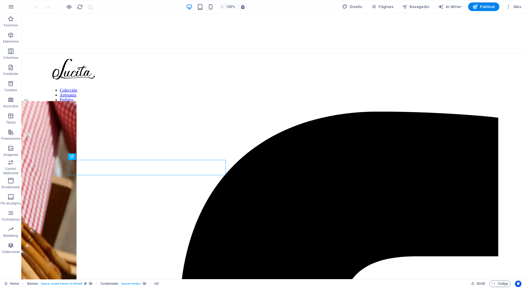
select select "px"
select select "ms"
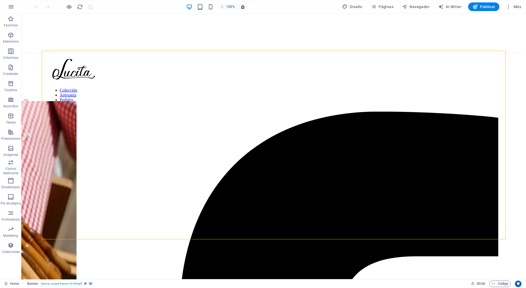
select select "s"
select select "progressive"
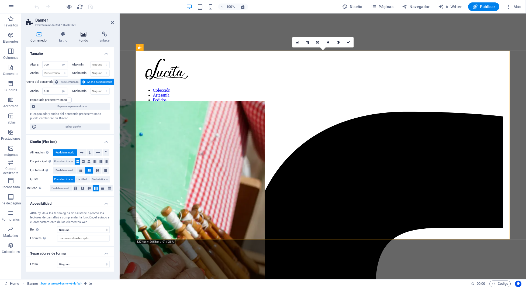
click at [80, 42] on h4 "Fondo" at bounding box center [84, 37] width 21 height 11
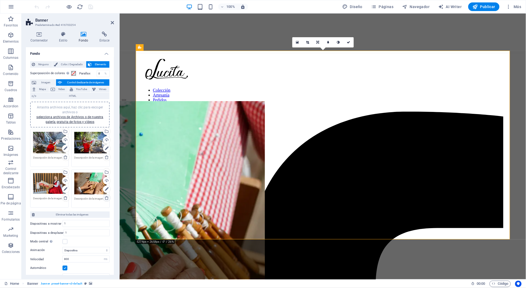
click at [106, 197] on icon at bounding box center [107, 198] width 4 height 4
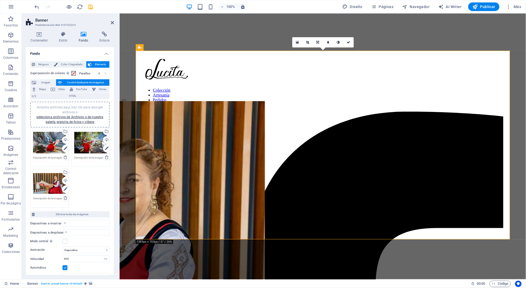
click at [73, 118] on div "Arrastra archivos aquí, haz clic para escoger archivos o selecciona archivos de…" at bounding box center [69, 114] width 73 height 19
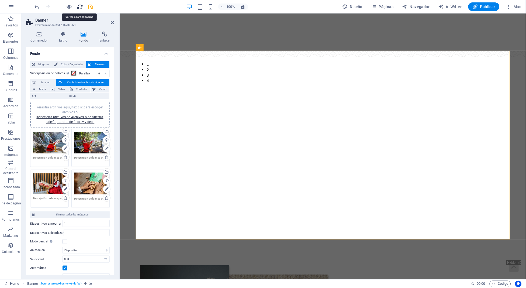
click at [79, 6] on icon "reload" at bounding box center [80, 7] width 6 height 6
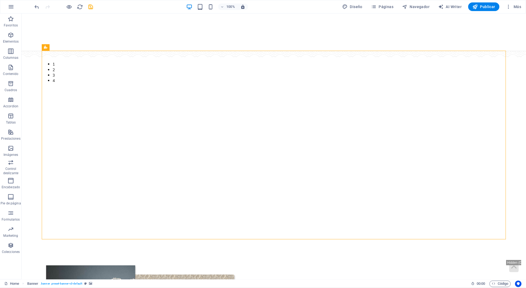
click at [42, 54] on button "button" at bounding box center [42, 54] width 0 height 0
select select "ms"
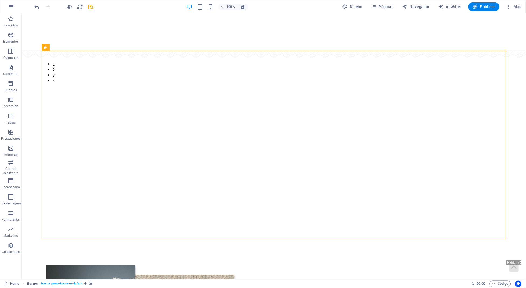
select select "s"
select select "progressive"
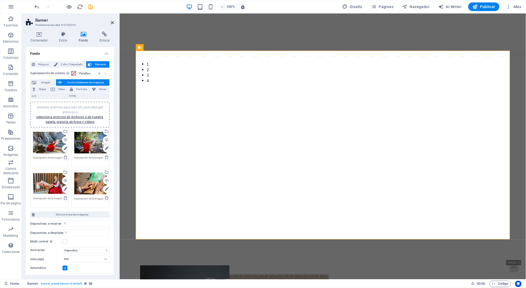
click at [49, 147] on div "Arrastra archivos aquí, haz clic para escoger archivos o selecciona archivos de…" at bounding box center [49, 143] width 33 height 22
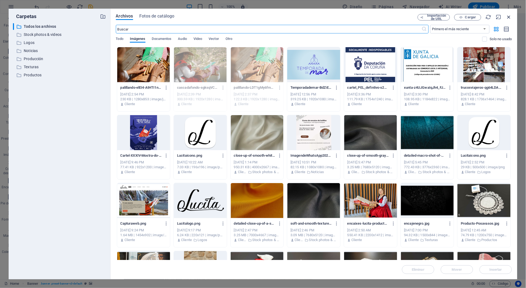
click at [507, 17] on icon "button" at bounding box center [509, 17] width 6 height 6
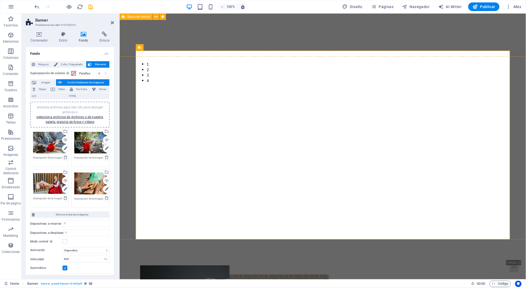
click at [88, 10] on div at bounding box center [64, 6] width 60 height 9
click at [89, 8] on icon "save" at bounding box center [91, 7] width 6 height 6
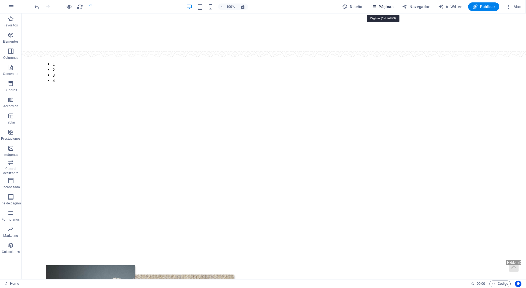
click at [385, 8] on span "Páginas" at bounding box center [383, 6] width 22 height 5
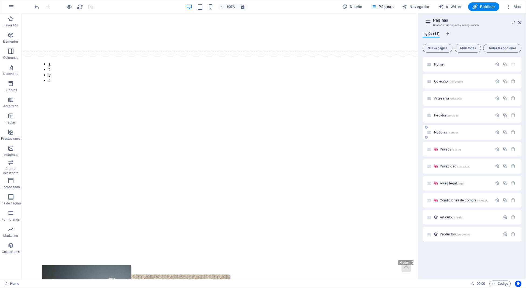
click at [444, 126] on div "Noticias /noticias" at bounding box center [472, 132] width 99 height 15
click at [444, 130] on div "Noticias /noticias" at bounding box center [460, 132] width 66 height 6
click at [444, 132] on span "Noticias /noticias" at bounding box center [447, 132] width 24 height 4
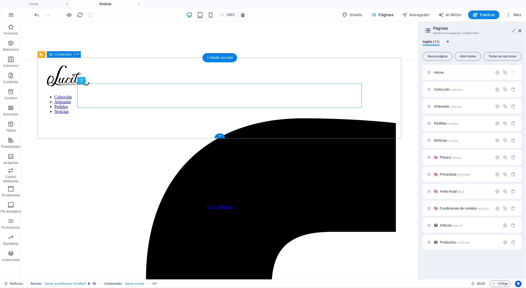
click at [49, 183] on div "Noticias Inicio / Noticias" at bounding box center [219, 223] width 393 height 81
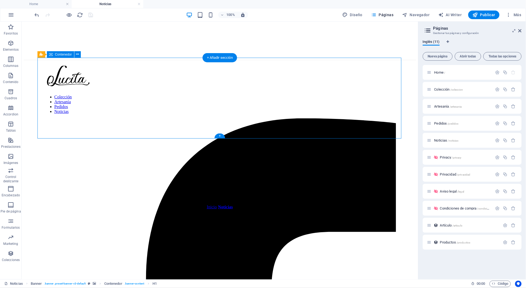
click at [49, 183] on div "Noticias Inicio / Noticias" at bounding box center [219, 223] width 393 height 81
select select "px"
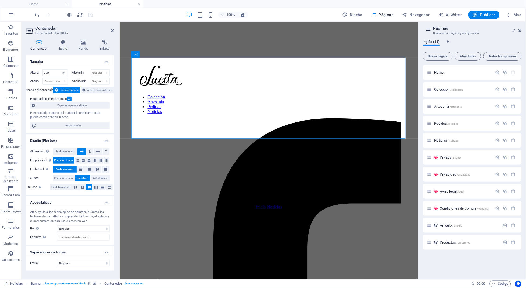
click at [87, 39] on div "Contenedor Estilo Fondo Enlace Tamaño Altura 300 Predeterminado px rem % vh vw …" at bounding box center [70, 157] width 97 height 244
click at [84, 42] on icon at bounding box center [83, 42] width 19 height 5
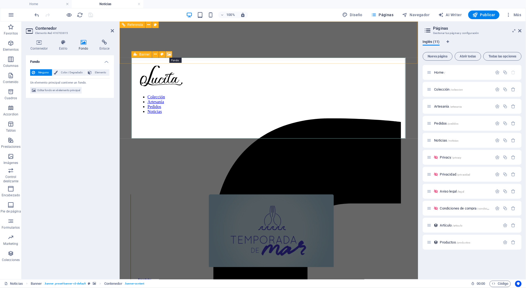
click at [168, 54] on icon at bounding box center [169, 55] width 4 height 6
select select "%"
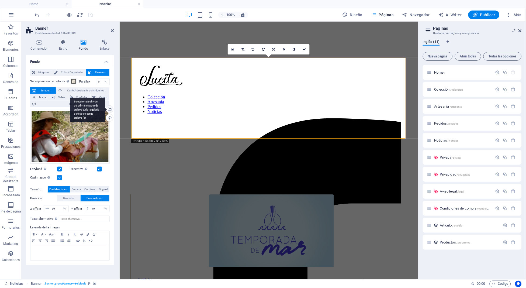
click at [109, 110] on div "Selecciona archivos del administrador de archivos, de la galería de fotos o car…" at bounding box center [109, 110] width 8 height 8
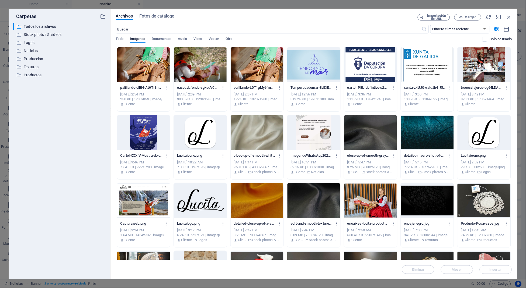
click at [222, 87] on icon "button" at bounding box center [223, 87] width 5 height 5
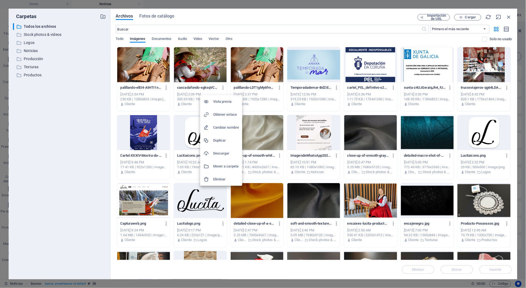
click at [220, 175] on li "Eliminar" at bounding box center [221, 179] width 42 height 13
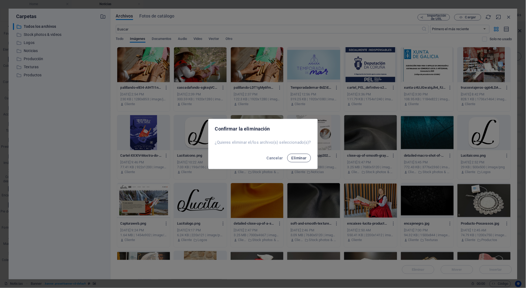
click at [303, 157] on span "Eliminar" at bounding box center [299, 158] width 15 height 4
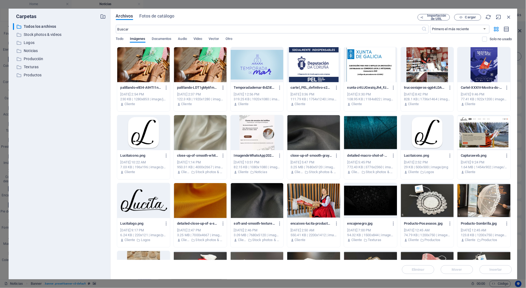
click at [224, 87] on icon "button" at bounding box center [223, 87] width 5 height 5
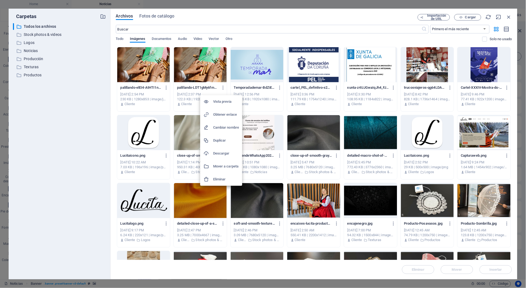
click at [222, 176] on h6 "Eliminar" at bounding box center [226, 179] width 26 height 6
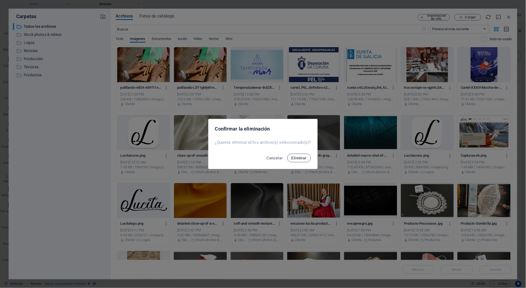
click at [301, 155] on button "Eliminar" at bounding box center [299, 158] width 24 height 9
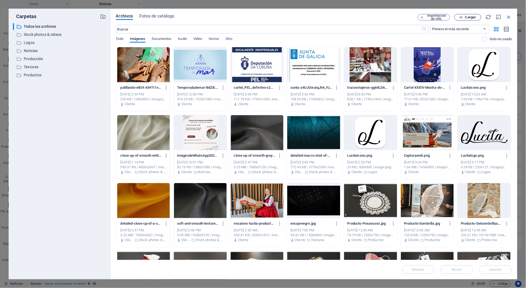
click at [469, 16] on span "Cargar" at bounding box center [470, 17] width 11 height 3
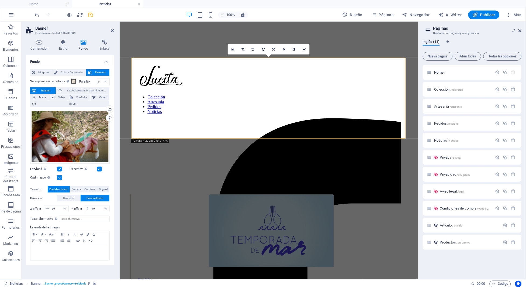
click at [90, 15] on icon "save" at bounding box center [91, 15] width 6 height 6
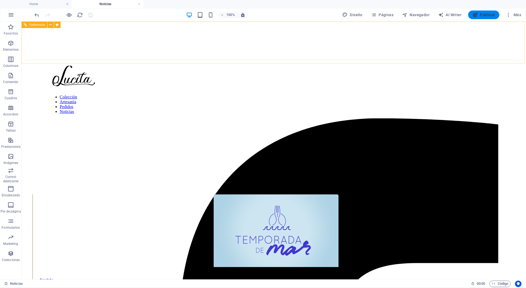
click at [479, 16] on span "Publicar" at bounding box center [484, 14] width 23 height 5
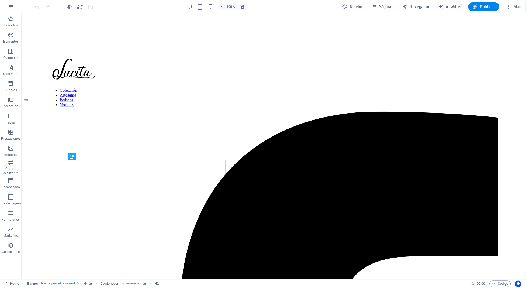
click at [380, 11] on div "100% Diseño Páginas Navegador AI Writer Publicar Más" at bounding box center [263, 6] width 526 height 13
click at [383, 6] on span "Páginas" at bounding box center [383, 6] width 22 height 5
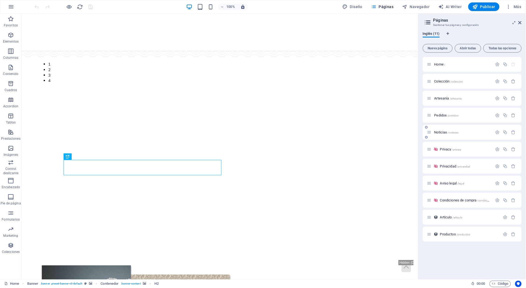
click at [442, 132] on span "Noticias /noticias" at bounding box center [447, 132] width 24 height 4
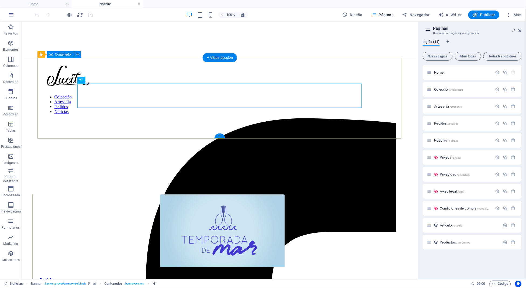
click at [54, 183] on div "Noticias Inicio / Noticias" at bounding box center [219, 223] width 393 height 81
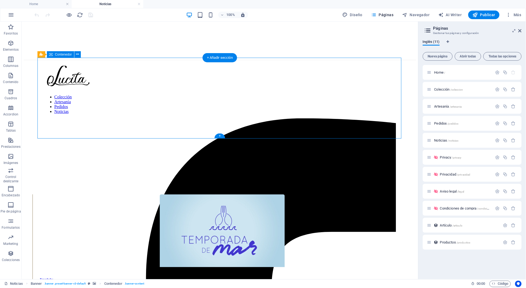
click at [54, 183] on div "Noticias Inicio / Noticias" at bounding box center [219, 223] width 393 height 81
select select "px"
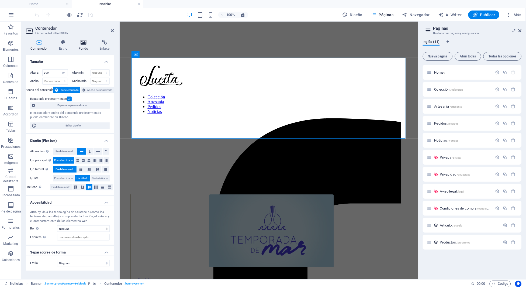
click at [81, 46] on h4 "Fondo" at bounding box center [84, 45] width 21 height 11
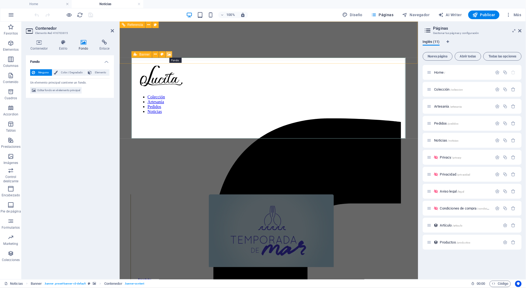
click at [168, 53] on icon at bounding box center [169, 55] width 4 height 6
select select "%"
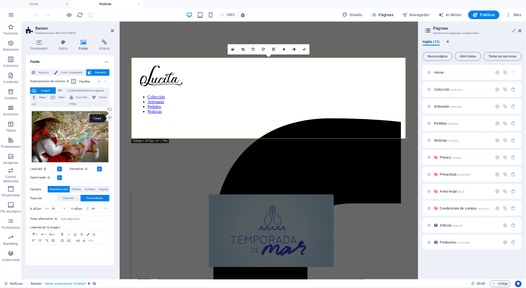
click at [108, 118] on div "Cargar" at bounding box center [109, 118] width 8 height 8
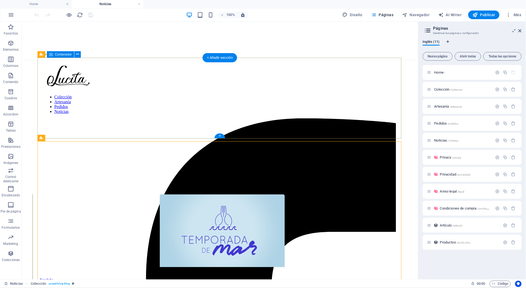
click at [60, 183] on div "Noticias Inicio / Noticias" at bounding box center [219, 223] width 393 height 81
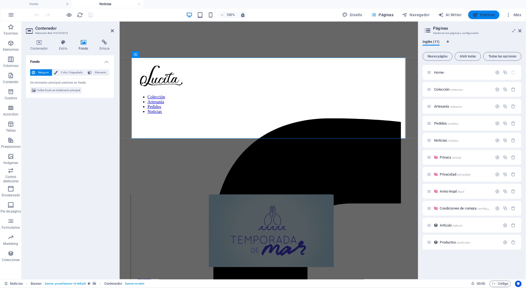
click at [486, 12] on button "Publicar" at bounding box center [485, 15] width 32 height 9
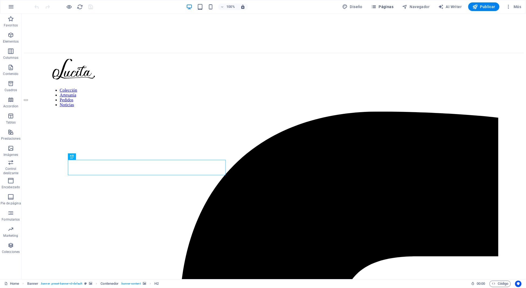
click at [379, 10] on button "Páginas" at bounding box center [382, 6] width 27 height 9
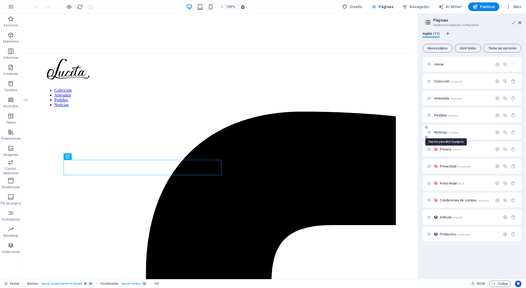
click at [438, 131] on span "Noticias /noticias" at bounding box center [447, 132] width 24 height 4
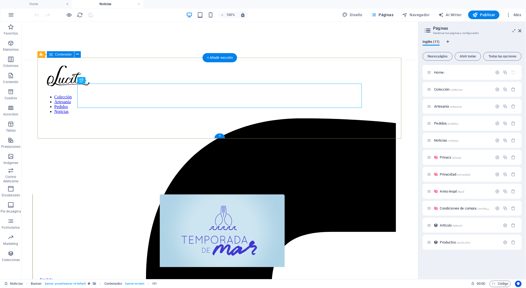
click at [39, 183] on div "Noticias Inicio / Noticias" at bounding box center [219, 223] width 393 height 81
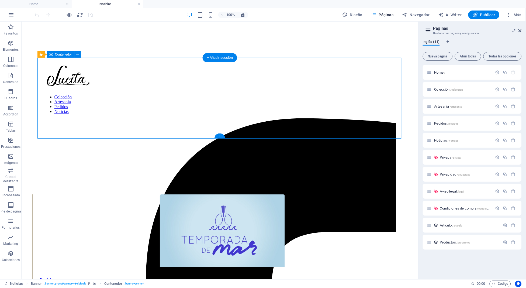
click at [39, 183] on div "Noticias Inicio / Noticias" at bounding box center [219, 223] width 393 height 81
select select "px"
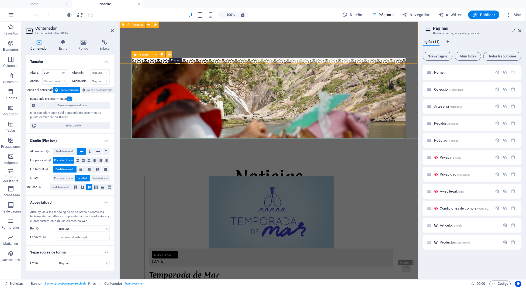
click at [166, 53] on button at bounding box center [169, 54] width 6 height 6
select select "%"
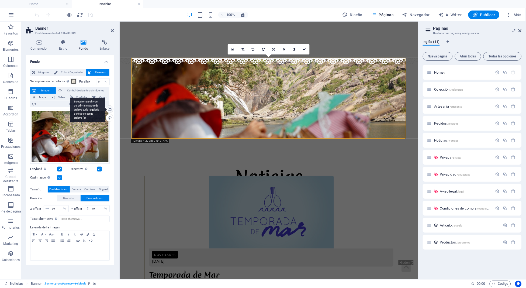
click at [105, 107] on div "Selecciona archivos del administrador de archivos, de la galería de fotos o car…" at bounding box center [87, 110] width 35 height 24
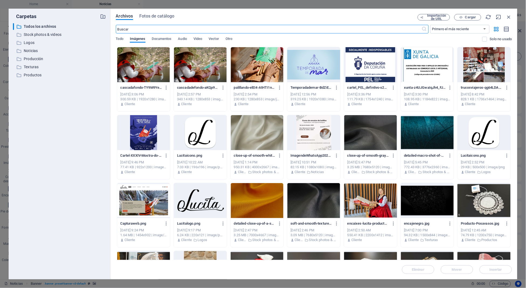
click at [136, 60] on div at bounding box center [143, 64] width 53 height 35
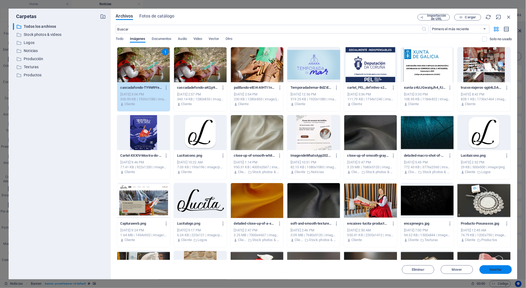
click at [489, 268] on span "Insertar" at bounding box center [496, 269] width 28 height 3
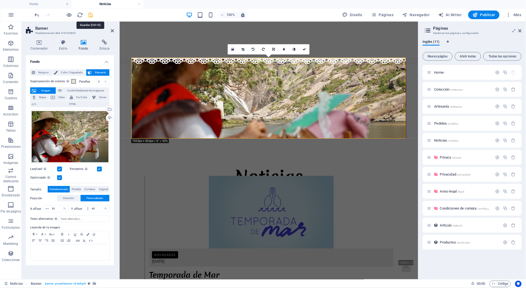
click at [94, 13] on icon "save" at bounding box center [91, 15] width 6 height 6
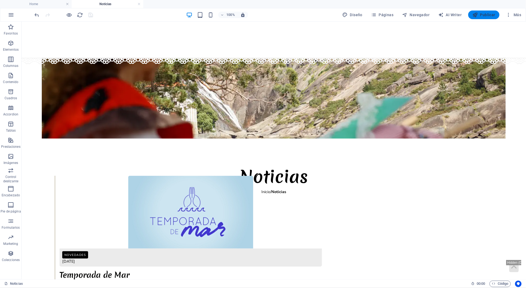
click at [492, 14] on span "Publicar" at bounding box center [484, 14] width 23 height 5
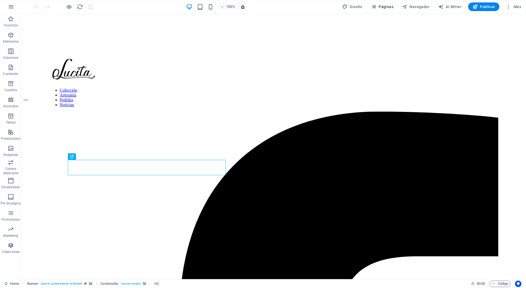
click at [387, 4] on span "Páginas" at bounding box center [383, 6] width 22 height 5
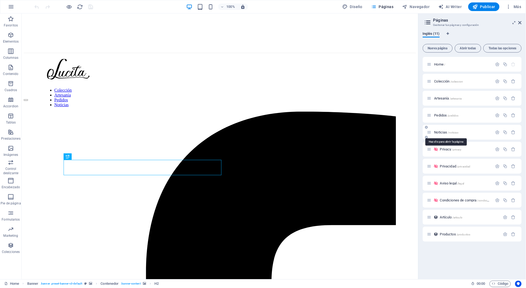
click at [440, 131] on span "Noticias /noticias" at bounding box center [447, 132] width 24 height 4
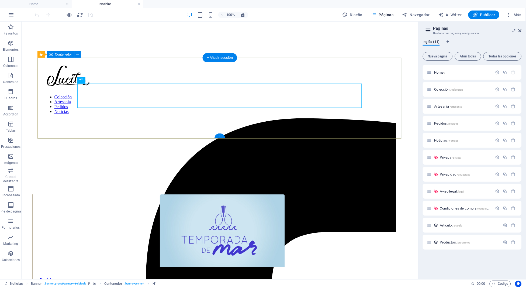
click at [39, 183] on div "Noticias Inicio / Noticias" at bounding box center [219, 223] width 393 height 81
select select "px"
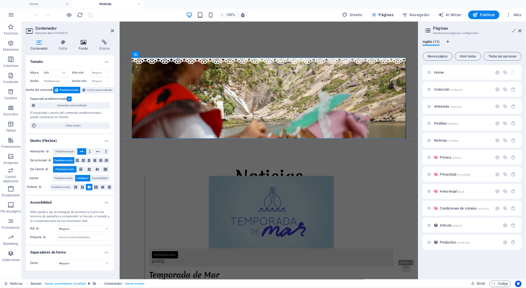
click at [78, 44] on icon at bounding box center [83, 42] width 19 height 5
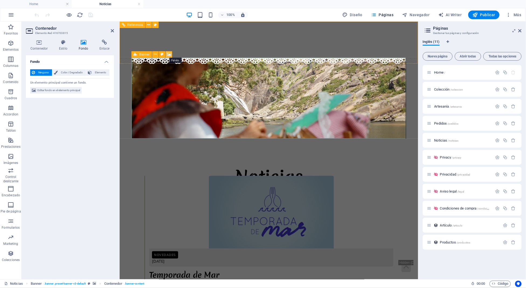
click at [169, 55] on icon at bounding box center [169, 55] width 4 height 6
select select "%"
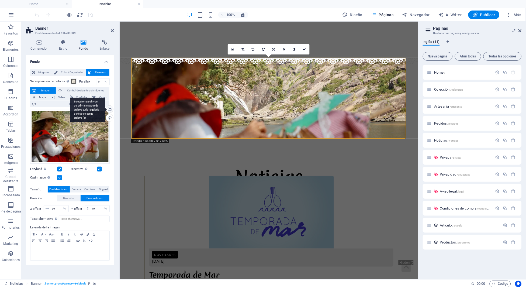
click at [111, 111] on div "Selecciona archivos del administrador de archivos, de la galería de fotos o car…" at bounding box center [109, 110] width 8 height 8
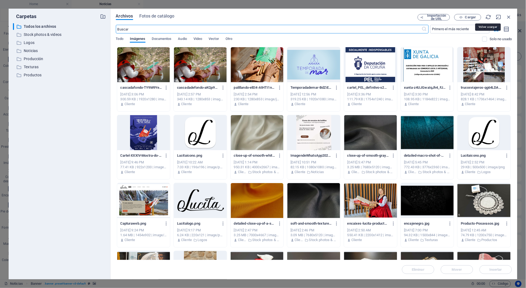
click at [471, 13] on div "Archivos Fotos de catálogo Importación de URL Cargar ​ Primero el más reciente …" at bounding box center [314, 144] width 407 height 271
click at [467, 19] on span "Cargar" at bounding box center [470, 17] width 11 height 3
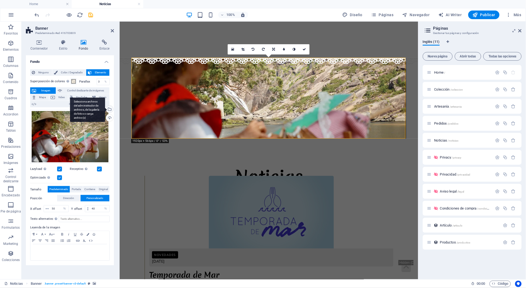
click at [110, 108] on div "Selecciona archivos del administrador de archivos, de la galería de fotos o car…" at bounding box center [109, 110] width 8 height 8
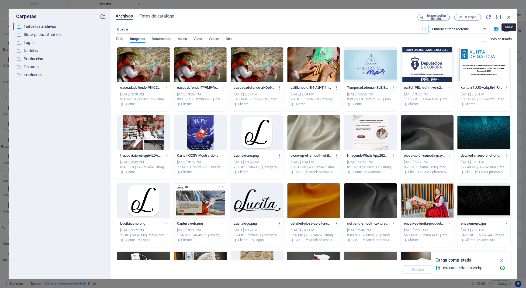
click at [510, 19] on icon "button" at bounding box center [509, 17] width 6 height 6
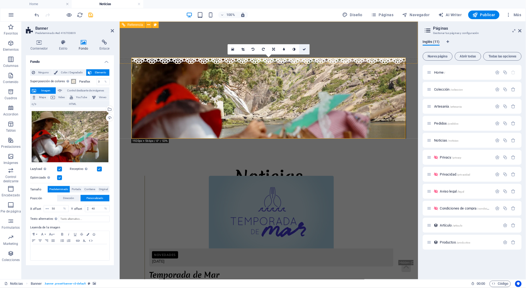
click at [303, 49] on icon at bounding box center [304, 49] width 3 height 3
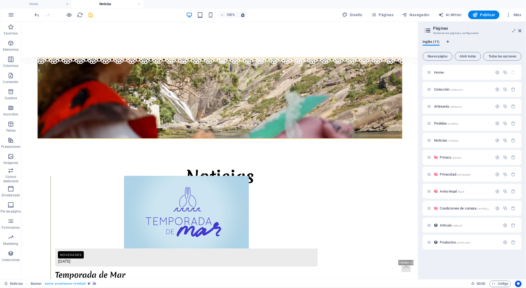
click at [94, 15] on icon "save" at bounding box center [91, 15] width 6 height 6
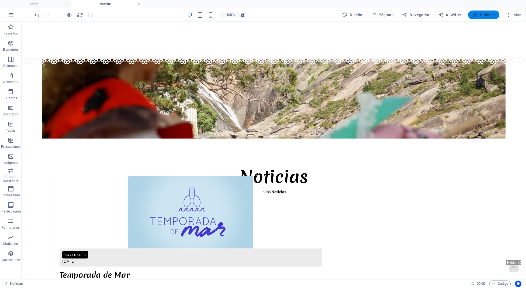
click at [485, 12] on button "Publicar" at bounding box center [485, 15] width 32 height 9
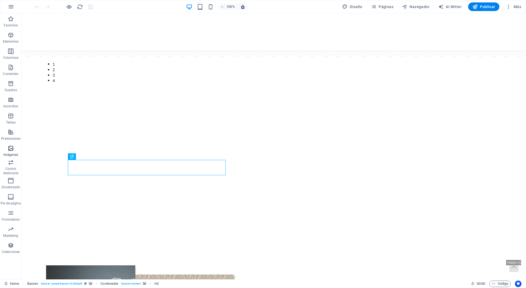
click at [3, 150] on span "Imágenes" at bounding box center [11, 151] width 22 height 13
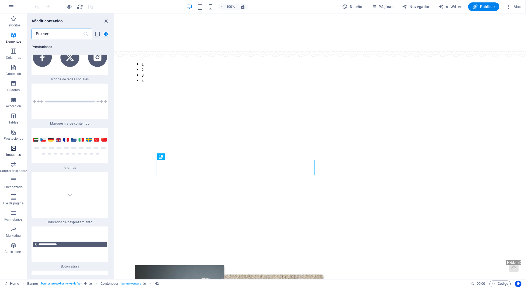
scroll to position [4966, 0]
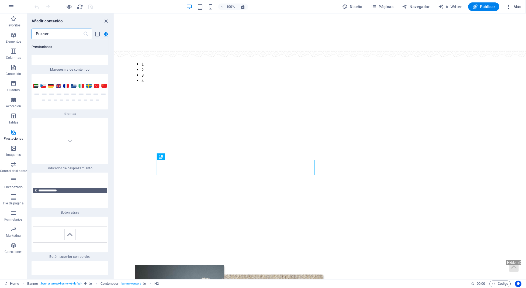
click at [509, 9] on icon "button" at bounding box center [508, 6] width 5 height 5
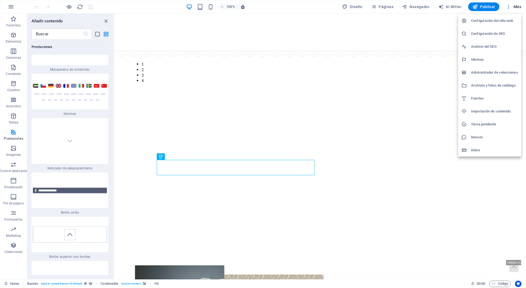
click at [488, 82] on h6 "Archivos y fotos de catálogo" at bounding box center [495, 85] width 47 height 6
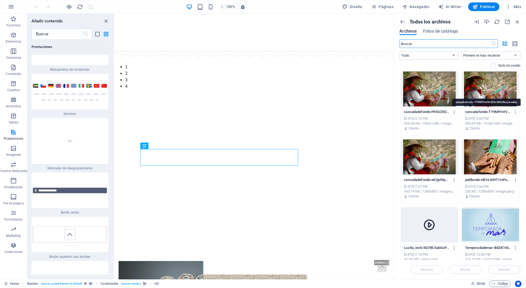
scroll to position [0, 0]
click at [501, 62] on div "​ Todo Imágenes Documentos Audio Video Vector Otro Primero el más reciente Prim…" at bounding box center [460, 55] width 121 height 32
click at [493, 64] on label at bounding box center [493, 65] width 5 height 5
click at [0, 0] on input "checkbox" at bounding box center [0, 0] width 0 height 0
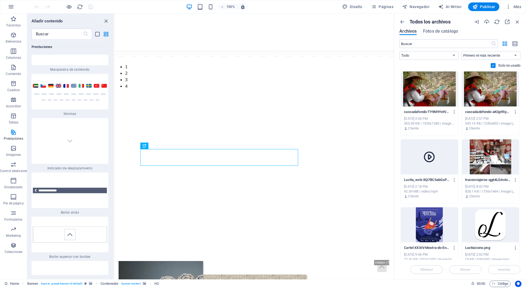
click at [493, 64] on label at bounding box center [493, 65] width 5 height 5
click at [0, 0] on input "checkbox" at bounding box center [0, 0] width 0 height 0
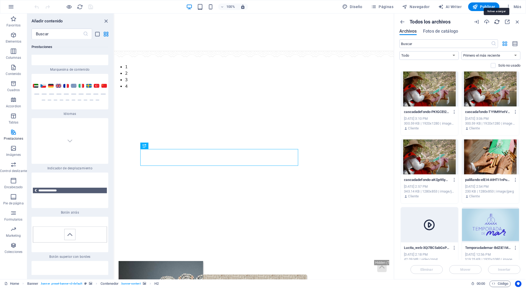
click at [495, 22] on icon "button" at bounding box center [498, 22] width 6 height 6
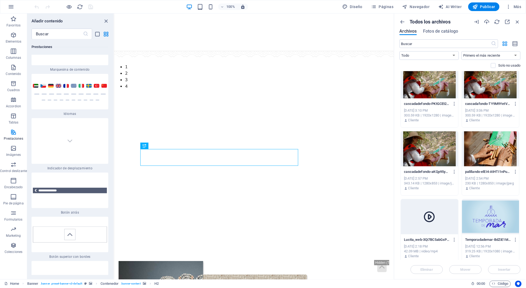
scroll to position [8, 0]
click at [455, 105] on icon "button" at bounding box center [454, 104] width 5 height 5
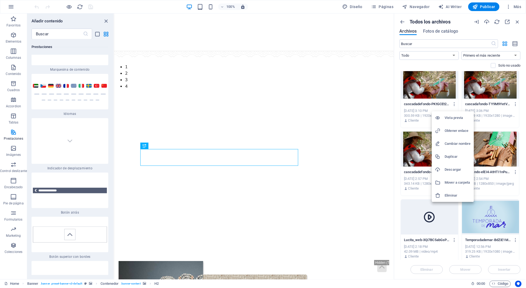
click at [456, 147] on li "Cambiar nombre" at bounding box center [453, 143] width 42 height 13
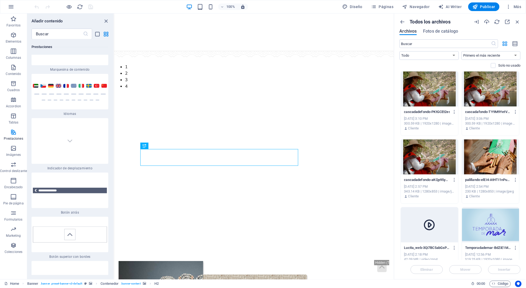
scroll to position [0, 0]
click at [435, 35] on div "Todos los archivos Archivos Fotos de catálogo" at bounding box center [460, 29] width 121 height 20
click at [436, 31] on span "Fotos de catálogo" at bounding box center [441, 31] width 35 height 6
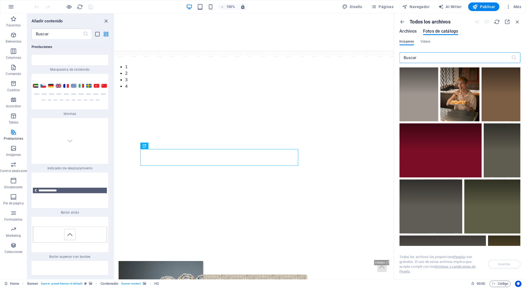
click at [416, 31] on span "Archivos" at bounding box center [408, 31] width 17 height 6
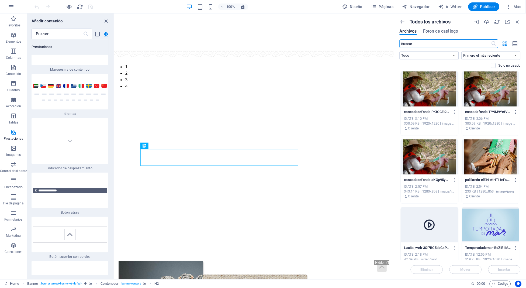
click at [438, 132] on div "cascadadefondo-PKtGCEt2esSgT2SeBfqV_A.webp cascadadefondo-PKtGCEt2esSgT2SeBfqV_…" at bounding box center [429, 121] width 57 height 28
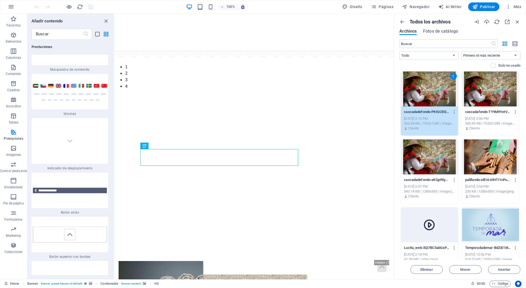
click at [453, 78] on div "1" at bounding box center [454, 76] width 7 height 7
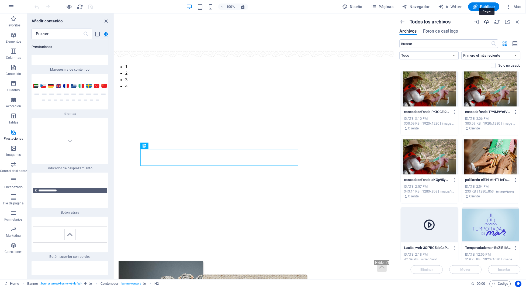
click at [489, 22] on icon "button" at bounding box center [487, 22] width 6 height 6
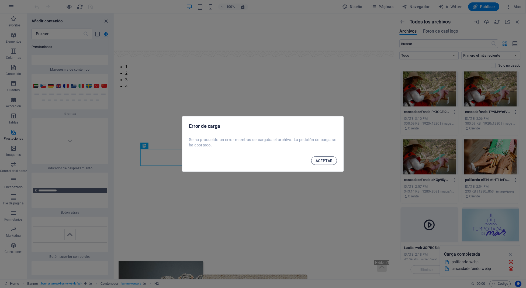
click at [321, 160] on span "ACEPTAR" at bounding box center [324, 161] width 17 height 4
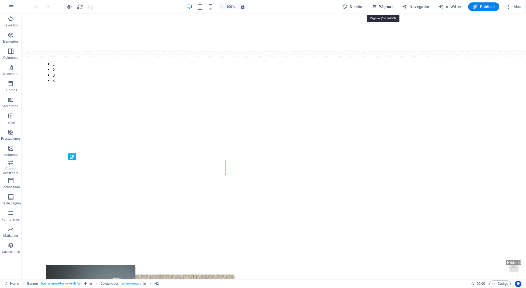
click at [388, 9] on span "Páginas" at bounding box center [383, 6] width 22 height 5
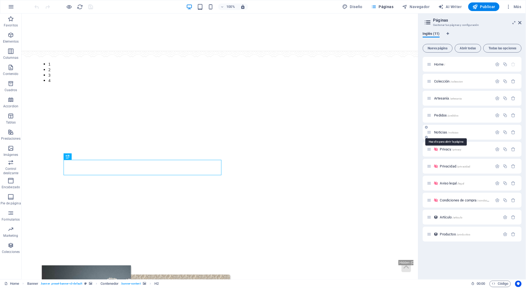
click at [438, 131] on span "Noticias /noticias" at bounding box center [447, 132] width 24 height 4
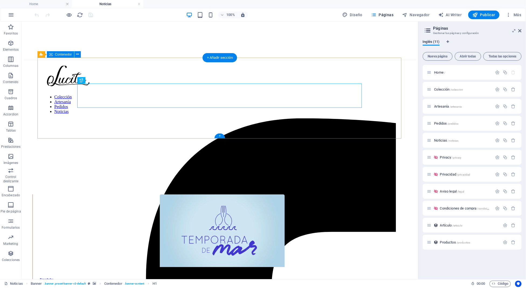
click at [51, 183] on div "Noticias Inicio / Noticias" at bounding box center [219, 223] width 393 height 81
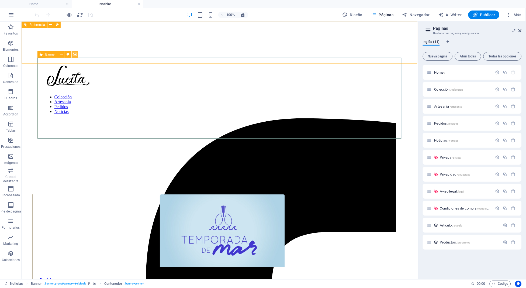
click at [73, 53] on icon at bounding box center [75, 55] width 4 height 6
select select "%"
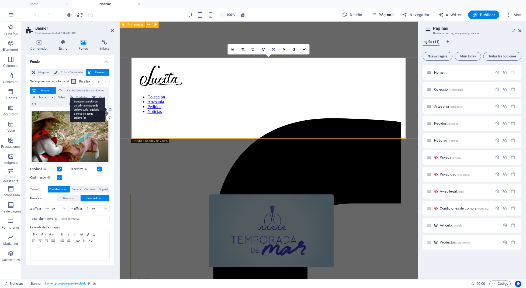
click at [105, 108] on div "Selecciona archivos del administrador de archivos, de la galería de fotos o car…" at bounding box center [87, 110] width 35 height 24
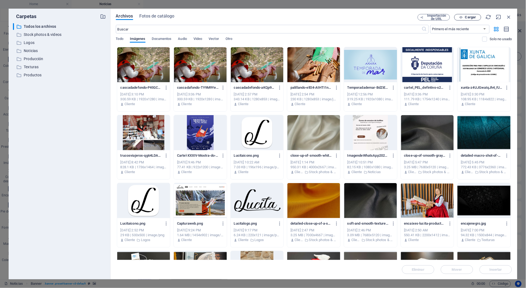
click at [462, 18] on icon "button" at bounding box center [462, 18] width 4 height 4
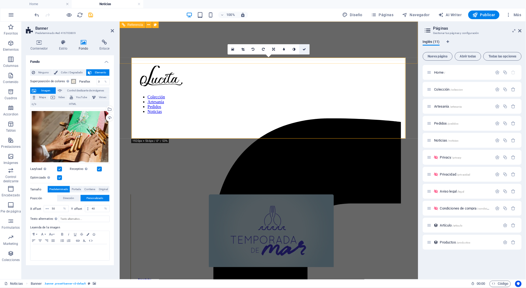
click at [305, 49] on icon at bounding box center [304, 49] width 3 height 3
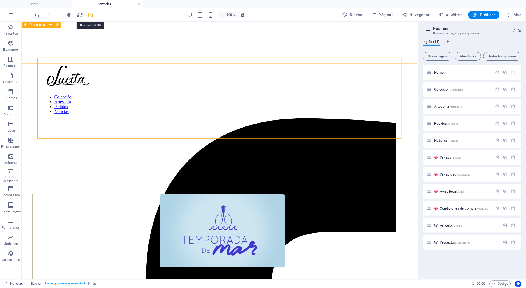
click at [93, 17] on icon "save" at bounding box center [91, 15] width 6 height 6
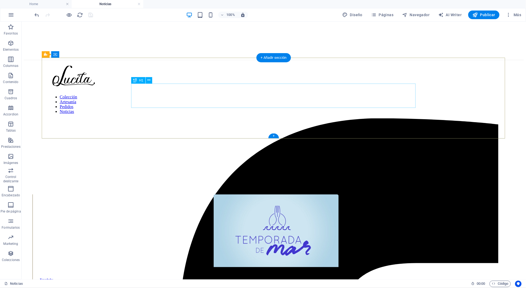
click at [166, 188] on div "Noticias" at bounding box center [273, 193] width 500 height 10
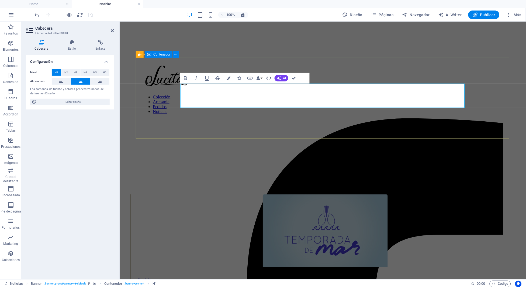
click at [146, 183] on div "Noticias Inicio / Noticias" at bounding box center [323, 223] width 402 height 81
select select "px"
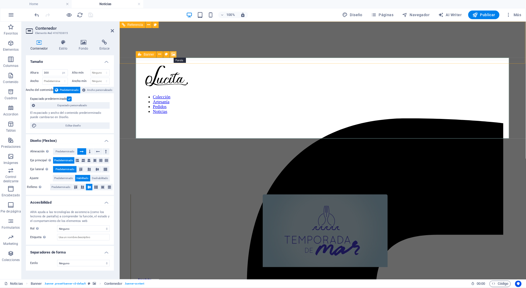
click at [174, 54] on icon at bounding box center [173, 55] width 4 height 6
select select "%"
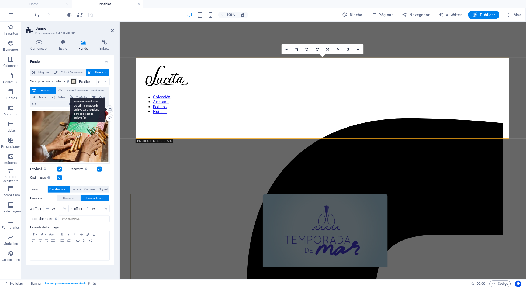
click at [111, 108] on div "Selecciona archivos del administrador de archivos, de la galería de fotos o car…" at bounding box center [109, 110] width 8 height 8
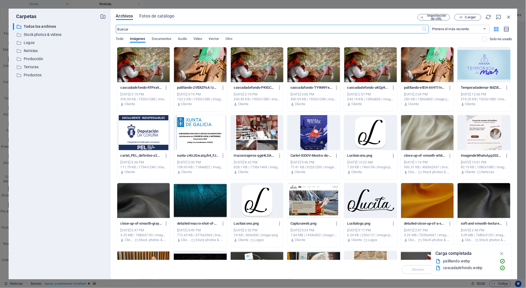
click at [158, 72] on div at bounding box center [143, 64] width 53 height 35
click at [142, 74] on div "1" at bounding box center [143, 64] width 53 height 35
click at [142, 74] on div at bounding box center [143, 64] width 53 height 35
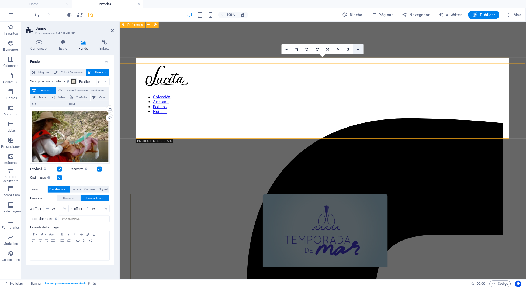
click at [356, 51] on link at bounding box center [359, 49] width 10 height 10
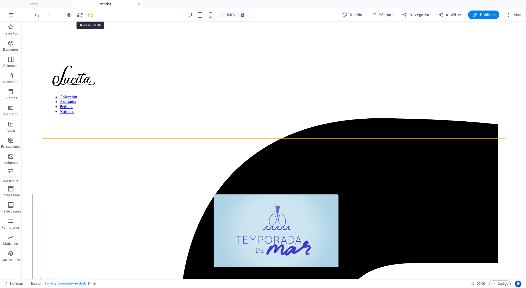
click at [93, 15] on icon "save" at bounding box center [91, 15] width 6 height 6
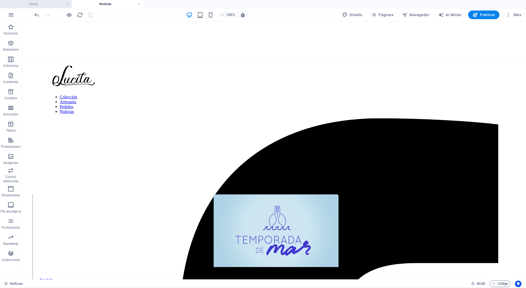
click at [56, 4] on h4 "Home" at bounding box center [36, 4] width 72 height 6
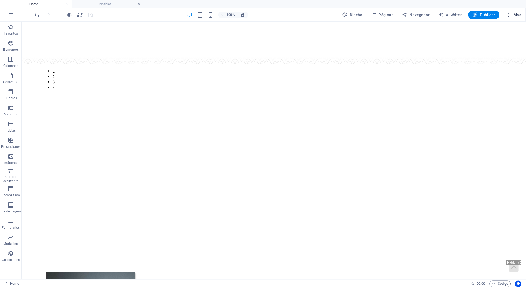
click at [514, 17] on span "Más" at bounding box center [513, 14] width 15 height 5
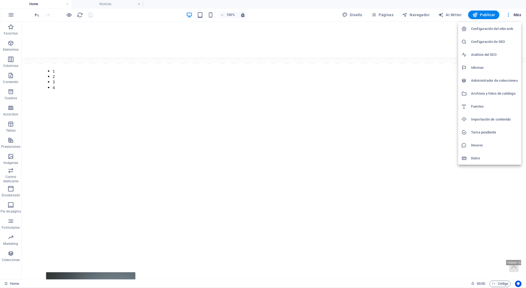
click at [486, 93] on h6 "Archivos y fotos de catálogo" at bounding box center [495, 93] width 47 height 6
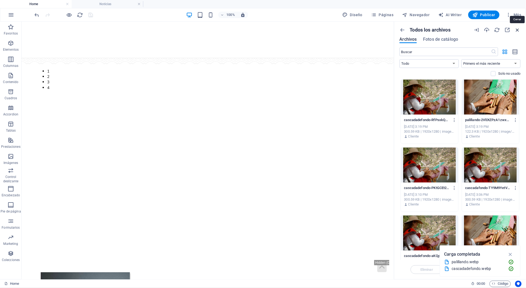
click at [516, 28] on icon "button" at bounding box center [518, 30] width 6 height 6
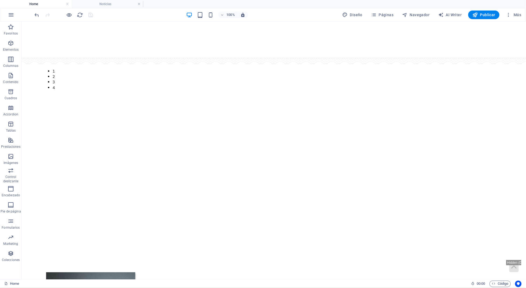
select select "px"
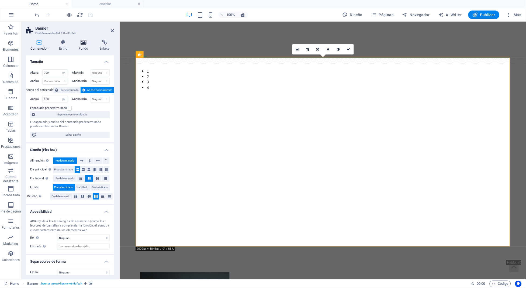
click at [85, 45] on icon at bounding box center [83, 42] width 19 height 5
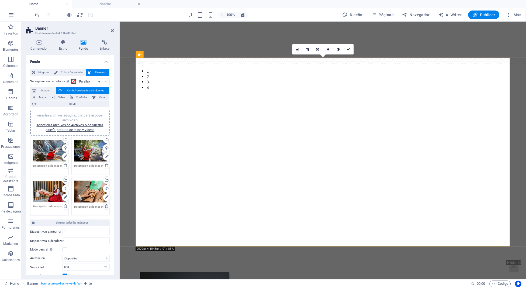
click at [105, 207] on icon at bounding box center [107, 206] width 4 height 4
click at [78, 128] on link "selecciona archivos de Archivos o de nuestra galería gratuita de fotos y vídeos" at bounding box center [69, 127] width 67 height 9
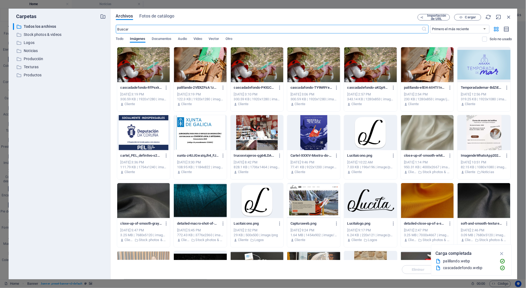
click at [202, 64] on div at bounding box center [200, 64] width 53 height 35
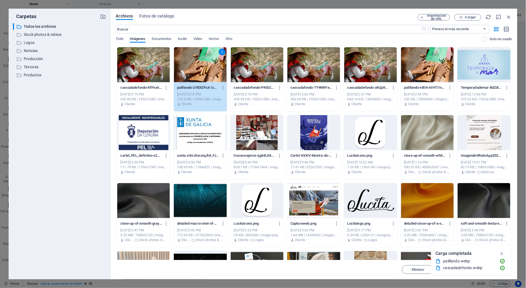
click at [202, 64] on div "1" at bounding box center [200, 64] width 53 height 35
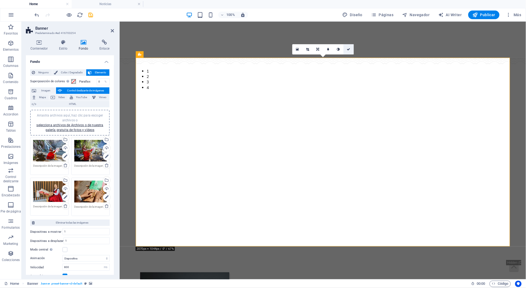
click at [350, 48] on link at bounding box center [349, 49] width 10 height 10
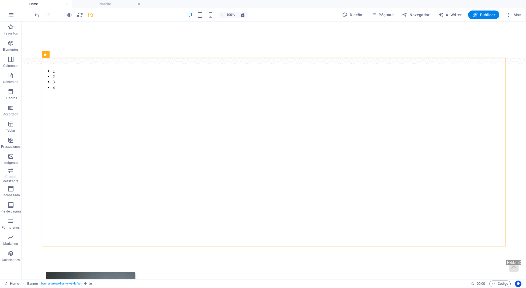
click at [91, 16] on icon "save" at bounding box center [91, 15] width 6 height 6
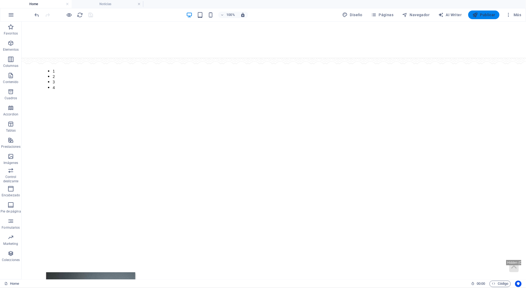
click at [479, 16] on span "Publicar" at bounding box center [484, 14] width 23 height 5
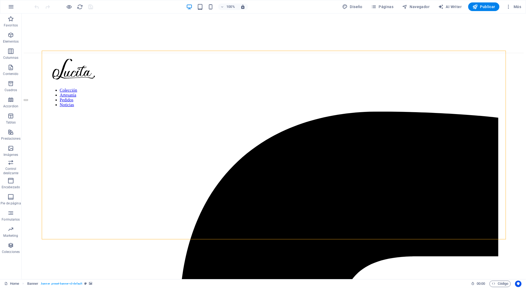
select select "px"
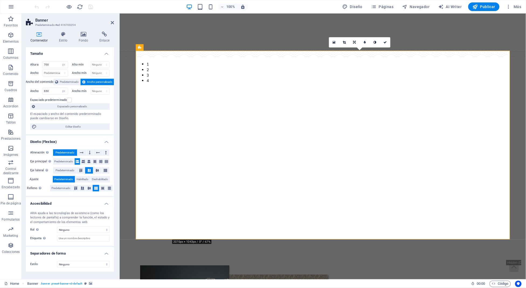
click at [136, 60] on button "button" at bounding box center [136, 60] width 0 height 0
click at [82, 36] on icon at bounding box center [83, 34] width 19 height 5
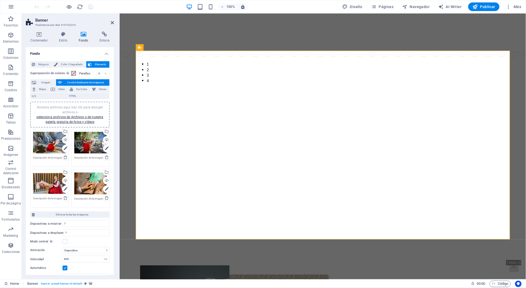
click at [95, 184] on div "Arrastra archivos aquí, haz clic para escoger archivos o selecciona archivos de…" at bounding box center [90, 184] width 33 height 22
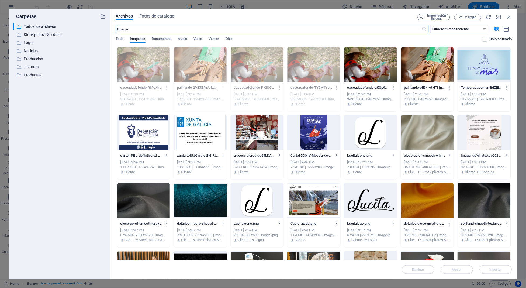
click at [433, 60] on div at bounding box center [427, 64] width 53 height 35
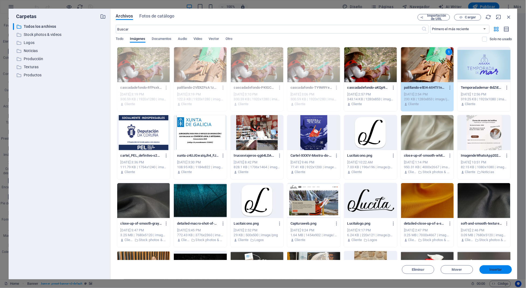
click at [496, 269] on span "Insertar" at bounding box center [496, 269] width 13 height 3
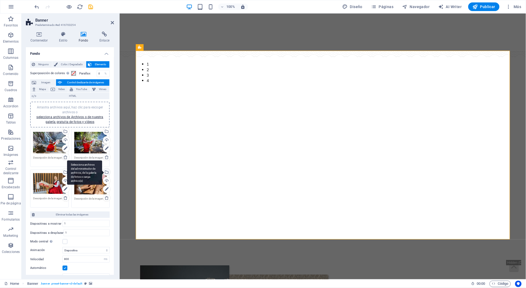
click at [108, 170] on div "Selecciona archivos del administrador de archivos, de la galería de fotos o car…" at bounding box center [106, 173] width 8 height 8
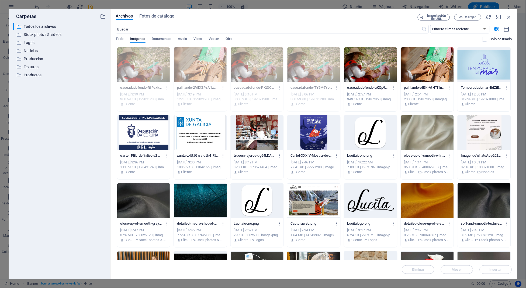
click at [221, 89] on icon "button" at bounding box center [223, 87] width 5 height 5
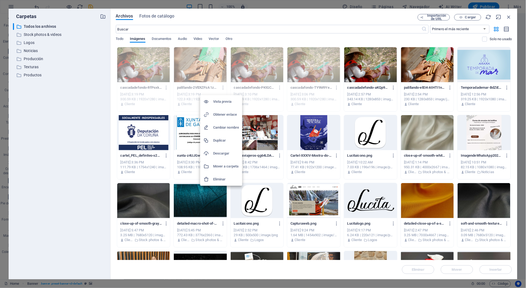
click at [215, 178] on h6 "Eliminar" at bounding box center [226, 179] width 26 height 6
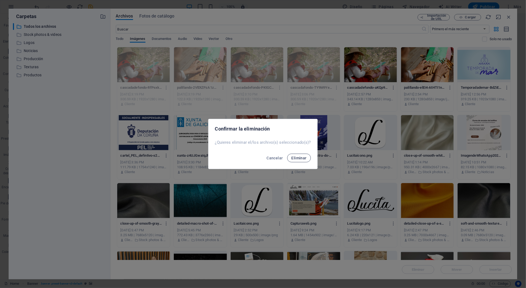
click at [298, 159] on span "Eliminar" at bounding box center [299, 158] width 15 height 4
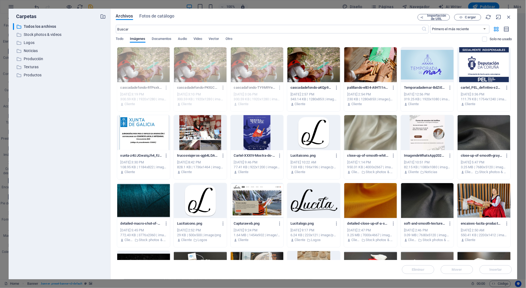
click at [223, 87] on icon "button" at bounding box center [223, 87] width 5 height 5
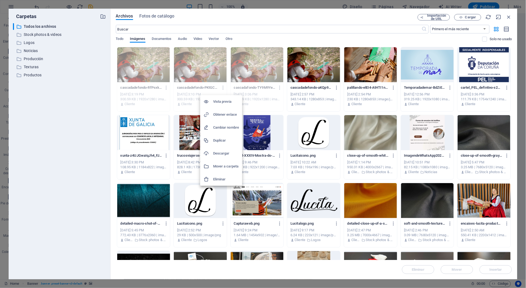
click at [234, 181] on h6 "Eliminar" at bounding box center [226, 179] width 26 height 6
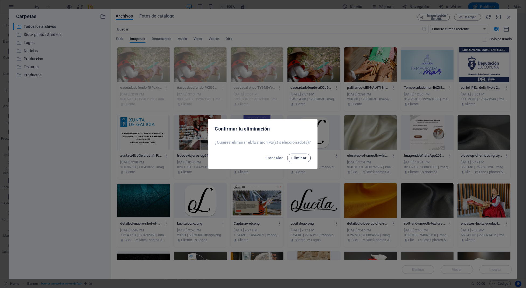
click at [294, 159] on span "Eliminar" at bounding box center [299, 158] width 15 height 4
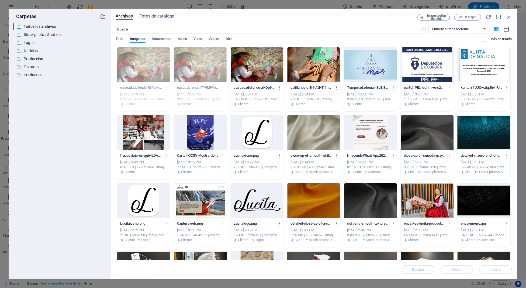
click at [223, 87] on icon "button" at bounding box center [223, 87] width 5 height 5
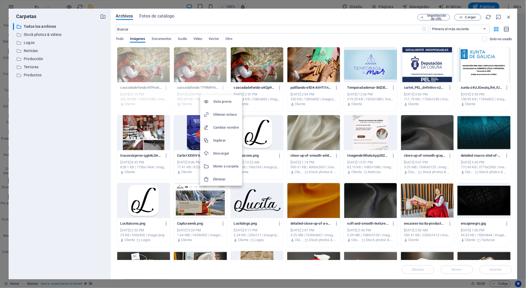
click at [228, 177] on h6 "Eliminar" at bounding box center [226, 179] width 26 height 6
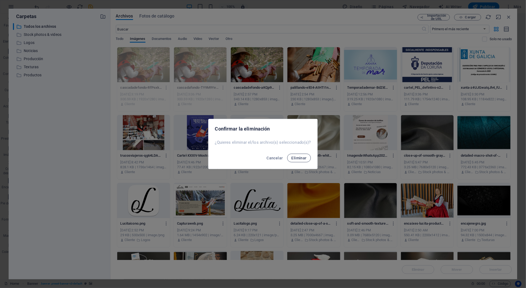
click at [290, 160] on button "Eliminar" at bounding box center [299, 158] width 24 height 9
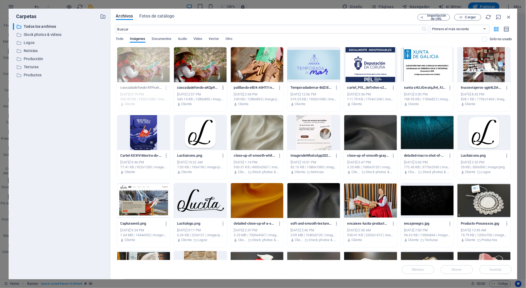
click at [223, 87] on icon "button" at bounding box center [223, 87] width 5 height 5
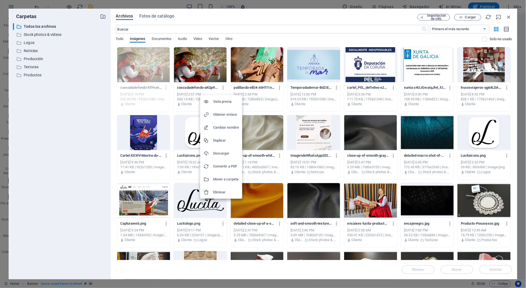
click at [232, 191] on h6 "Eliminar" at bounding box center [226, 192] width 26 height 6
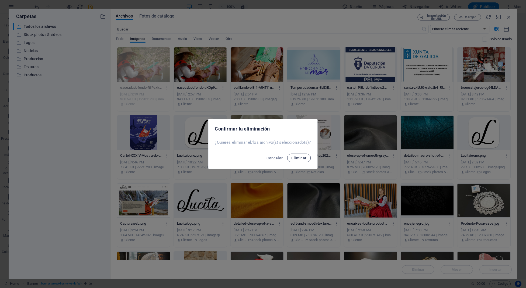
click at [305, 160] on span "Eliminar" at bounding box center [299, 158] width 15 height 4
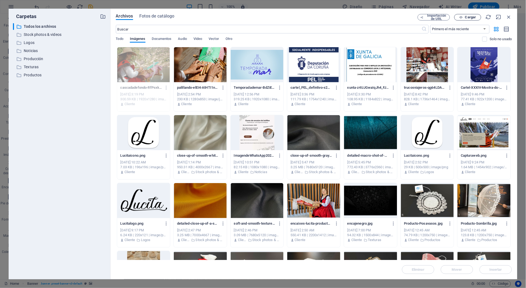
click at [471, 16] on span "Cargar" at bounding box center [470, 17] width 11 height 3
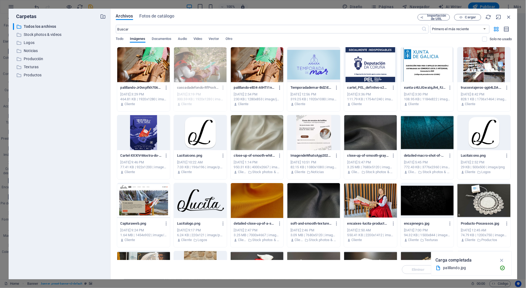
click at [279, 88] on icon "button" at bounding box center [280, 87] width 5 height 5
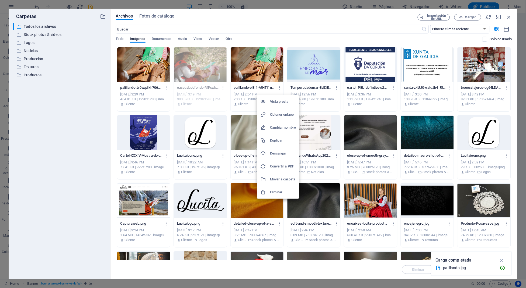
click at [283, 193] on h6 "Eliminar" at bounding box center [283, 192] width 26 height 6
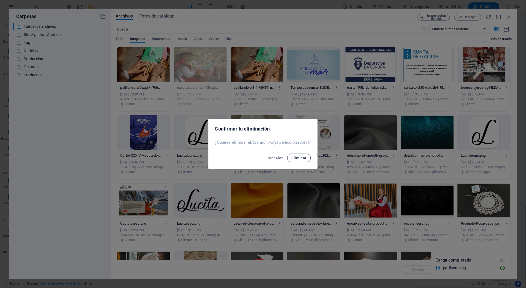
click at [304, 159] on span "Eliminar" at bounding box center [299, 158] width 15 height 4
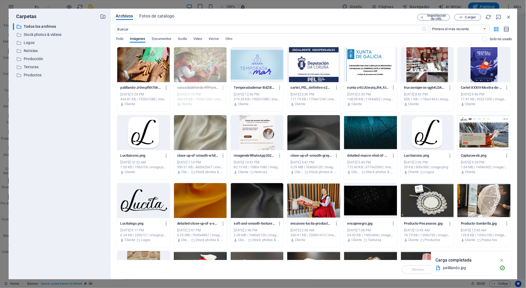
click at [148, 70] on div at bounding box center [143, 64] width 53 height 35
click at [153, 67] on div "1" at bounding box center [143, 64] width 53 height 35
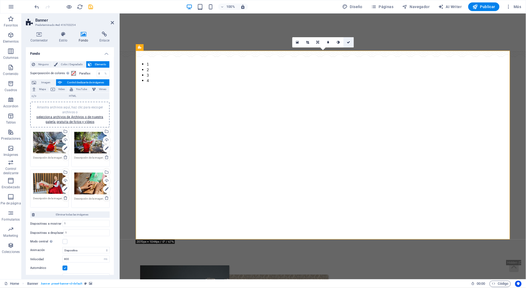
click at [350, 43] on link at bounding box center [349, 42] width 10 height 10
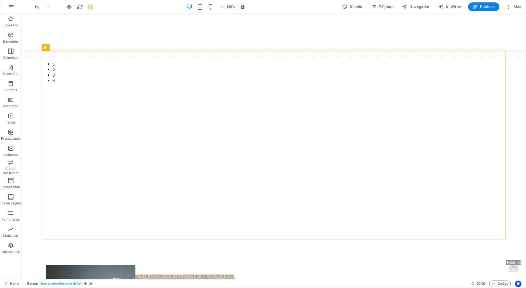
click at [90, 5] on icon "save" at bounding box center [91, 7] width 6 height 6
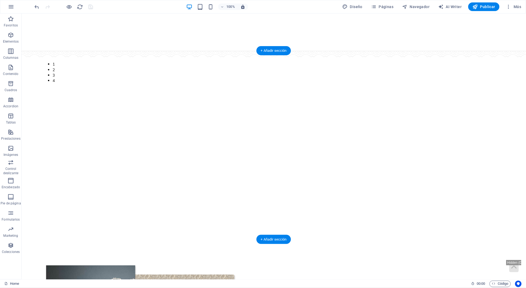
click at [42, 54] on button "button" at bounding box center [42, 54] width 0 height 0
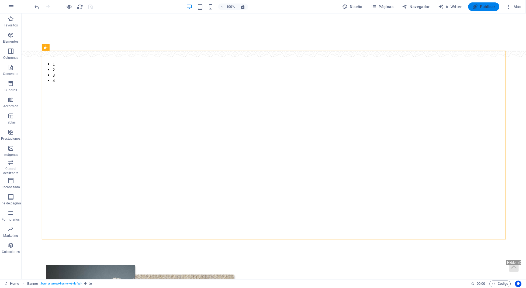
click at [493, 9] on span "Publicar" at bounding box center [484, 6] width 23 height 5
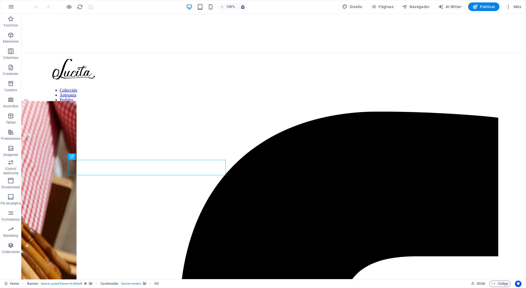
select select "px"
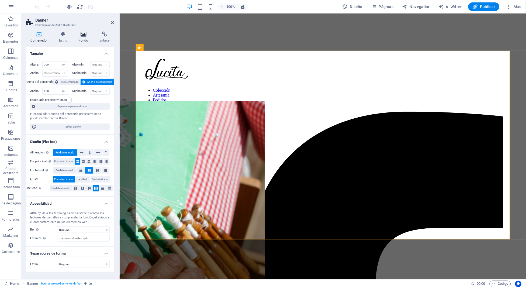
click at [85, 40] on h4 "Fondo" at bounding box center [84, 37] width 21 height 11
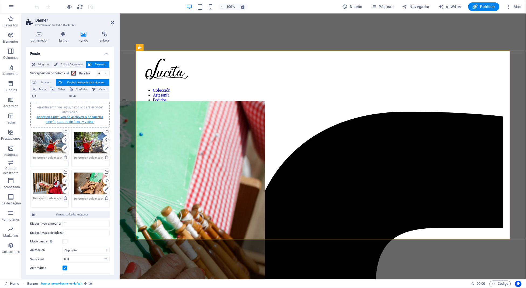
click at [81, 122] on link "selecciona archivos de Archivos o de nuestra galería gratuita de fotos y vídeos" at bounding box center [69, 119] width 67 height 9
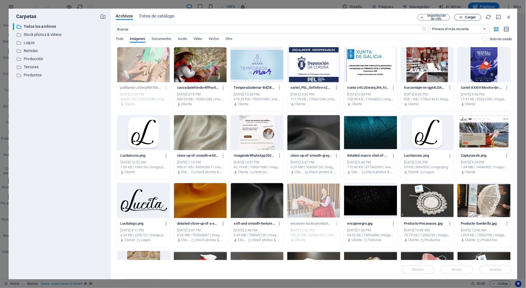
click at [476, 16] on span "Cargar" at bounding box center [470, 17] width 11 height 3
click at [502, 268] on icon "button" at bounding box center [503, 267] width 6 height 5
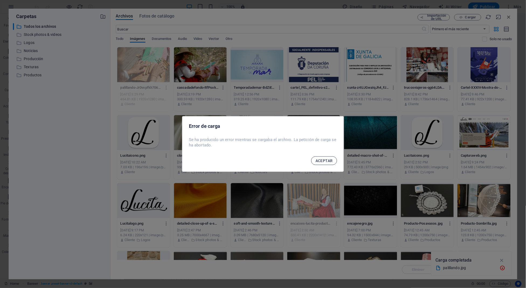
click at [329, 163] on button "ACEPTAR" at bounding box center [324, 160] width 26 height 9
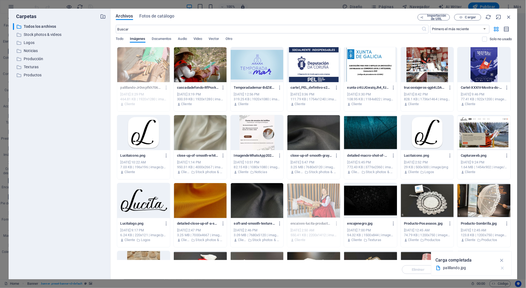
click at [504, 266] on icon "button" at bounding box center [503, 267] width 6 height 5
click at [474, 16] on span "Cargar" at bounding box center [470, 17] width 11 height 3
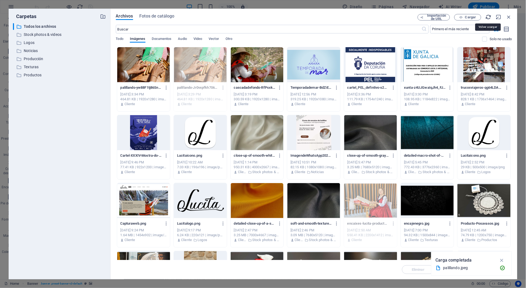
click at [490, 18] on icon "button" at bounding box center [489, 17] width 6 height 6
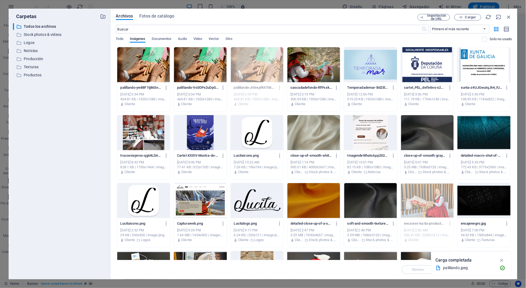
click at [150, 65] on div at bounding box center [143, 64] width 53 height 35
click at [500, 259] on icon "button" at bounding box center [502, 260] width 6 height 6
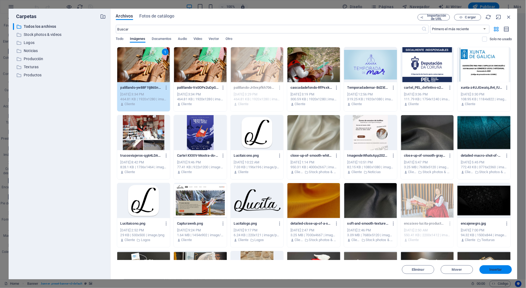
click at [497, 272] on button "Insertar" at bounding box center [496, 269] width 32 height 9
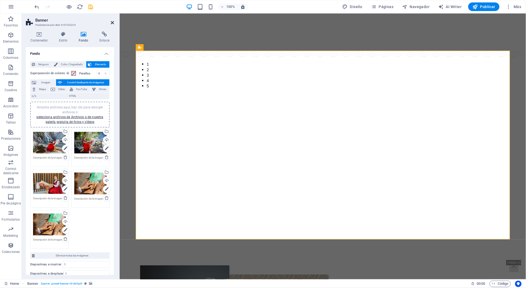
click at [111, 20] on icon at bounding box center [112, 22] width 3 height 4
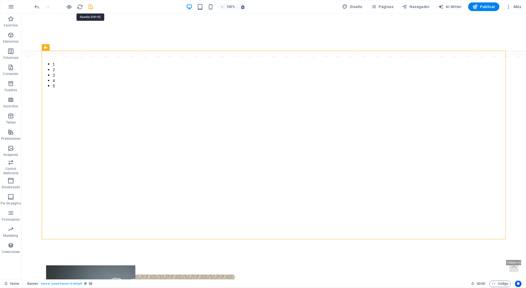
click at [91, 9] on icon "save" at bounding box center [91, 7] width 6 height 6
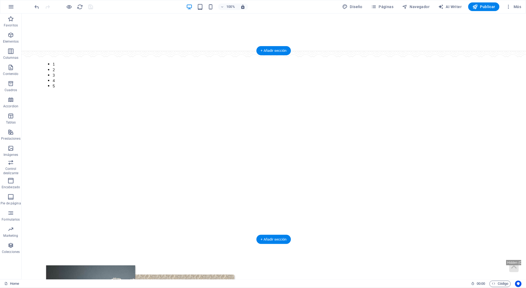
click at [42, 54] on button "button" at bounding box center [42, 54] width 0 height 0
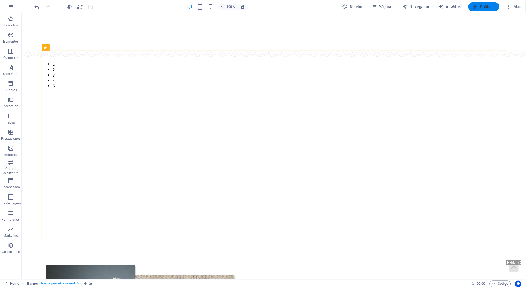
click at [490, 7] on span "Publicar" at bounding box center [484, 6] width 23 height 5
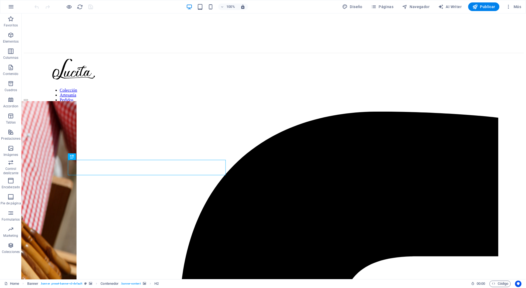
select select "px"
select select "ms"
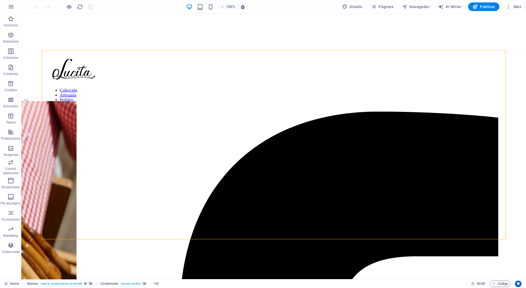
select select "s"
select select "progressive"
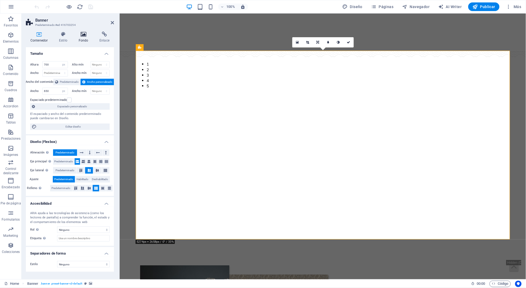
click at [89, 40] on h4 "Fondo" at bounding box center [84, 37] width 21 height 11
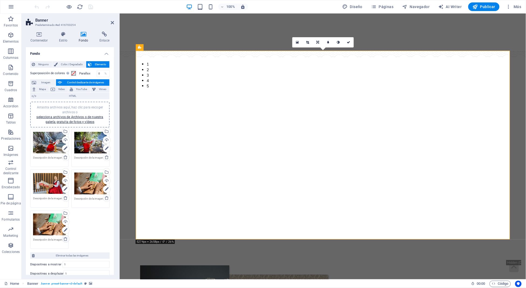
click at [64, 238] on icon at bounding box center [65, 239] width 4 height 4
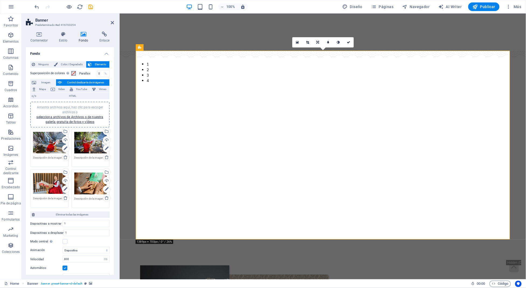
click at [110, 24] on header "Banner Predeterminado #ed-416703254" at bounding box center [70, 20] width 88 height 14
click at [111, 22] on icon at bounding box center [112, 22] width 3 height 4
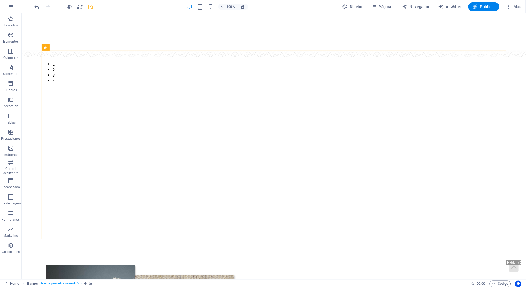
click at [89, 5] on icon "save" at bounding box center [91, 7] width 6 height 6
click at [518, 6] on span "Más" at bounding box center [513, 6] width 15 height 5
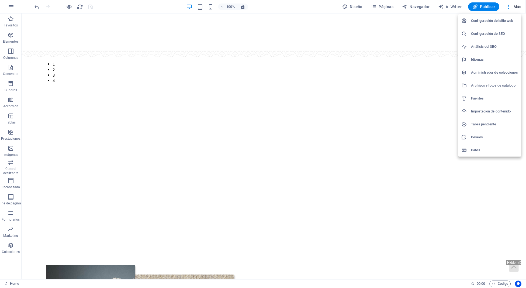
click at [485, 87] on h6 "Archivos y fotos de catálogo" at bounding box center [495, 85] width 47 height 6
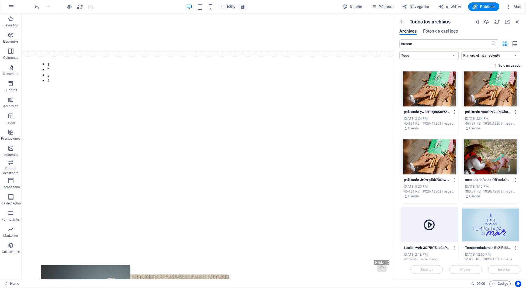
click at [454, 114] on icon "button" at bounding box center [454, 111] width 5 height 5
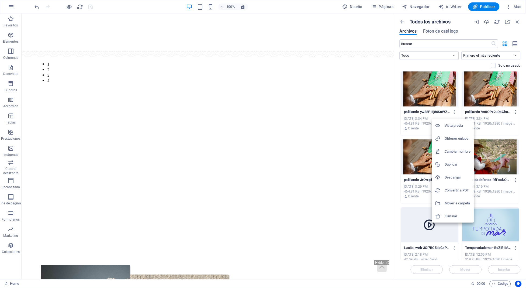
click at [460, 215] on h6 "Eliminar" at bounding box center [458, 216] width 26 height 6
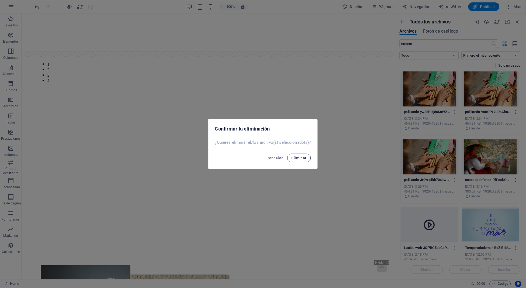
click at [299, 156] on span "Eliminar" at bounding box center [299, 158] width 15 height 4
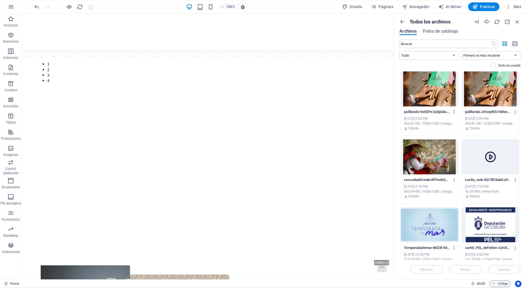
click at [453, 112] on icon "button" at bounding box center [454, 111] width 5 height 5
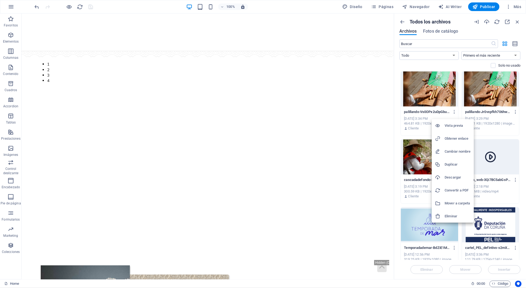
click at [460, 215] on h6 "Eliminar" at bounding box center [458, 216] width 26 height 6
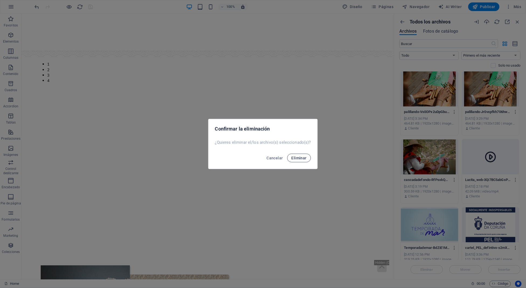
click at [297, 154] on button "Eliminar" at bounding box center [299, 158] width 24 height 9
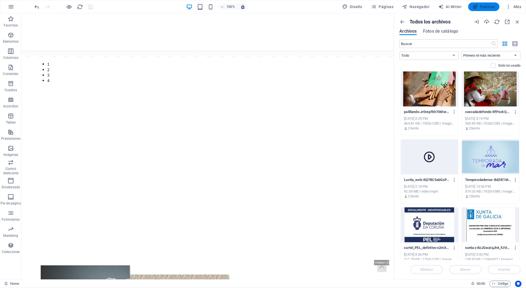
click at [474, 8] on icon "button" at bounding box center [475, 6] width 5 height 5
